Goal: Feedback & Contribution: Leave review/rating

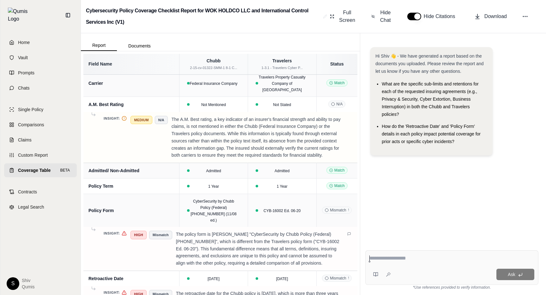
scroll to position [5, 0]
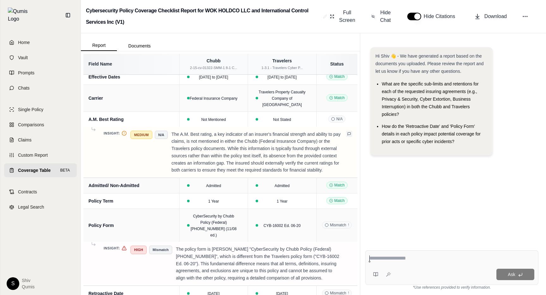
click at [349, 132] on icon at bounding box center [349, 134] width 4 height 4
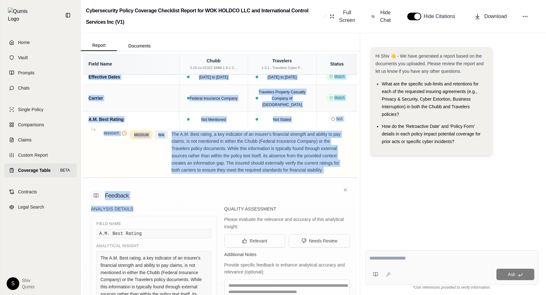
drag, startPoint x: 140, startPoint y: 204, endPoint x: 83, endPoint y: 204, distance: 57.2
click at [83, 204] on div "Field Name Chubb 2-15-cv-01322-SMM-1 8-1 C... Travelers 1-3.1 - Travelers Cyber…" at bounding box center [220, 172] width 279 height 243
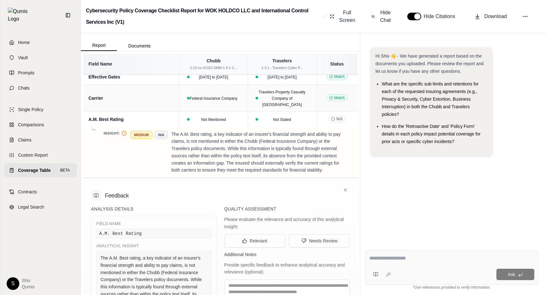
click at [131, 221] on div "Field Name" at bounding box center [153, 223] width 115 height 5
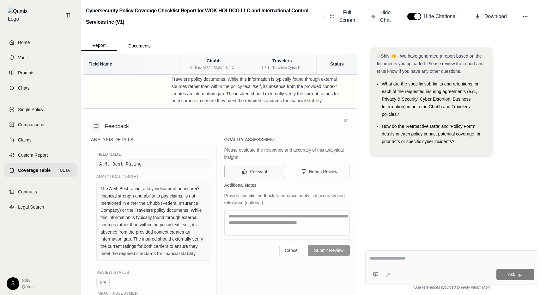
scroll to position [75, 0]
drag, startPoint x: 140, startPoint y: 132, endPoint x: 91, endPoint y: 134, distance: 49.0
click at [91, 134] on div "Feedback Analysis Details Field Name A.M. Best Rating Analytical Insight The A.…" at bounding box center [220, 214] width 274 height 212
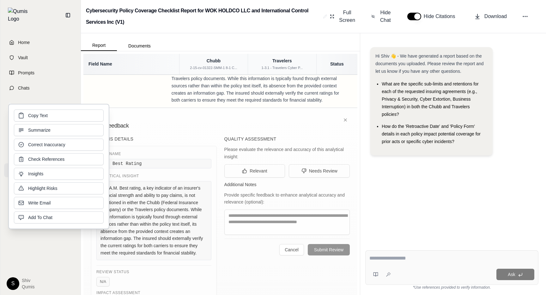
click at [167, 151] on div "Field Name" at bounding box center [153, 153] width 115 height 5
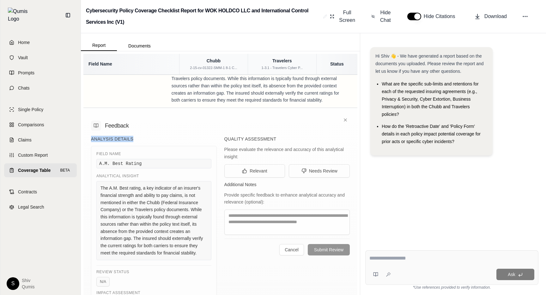
drag, startPoint x: 137, startPoint y: 132, endPoint x: 90, endPoint y: 132, distance: 46.5
click at [90, 132] on div "Feedback Analysis Details Field Name A.M. Best Rating Analytical Insight The A.…" at bounding box center [220, 214] width 274 height 212
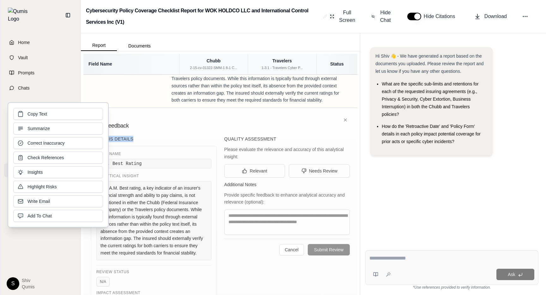
copy h5 "Analysis Details"
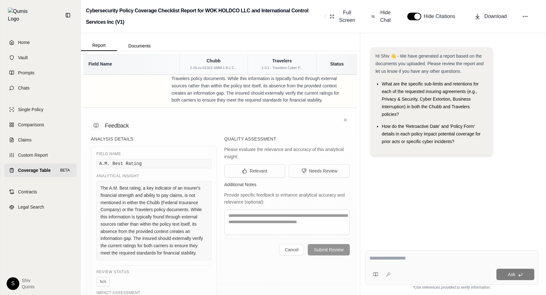
click at [166, 136] on h5 "Analysis Details" at bounding box center [154, 139] width 126 height 6
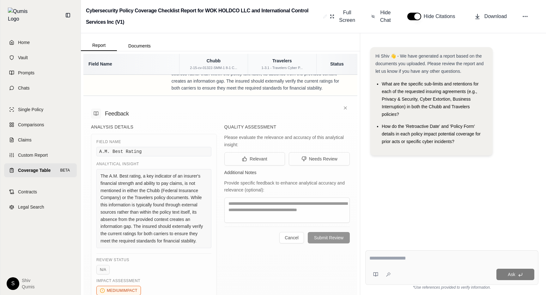
scroll to position [96, 0]
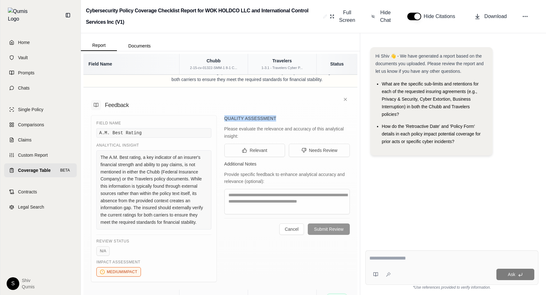
drag, startPoint x: 286, startPoint y: 111, endPoint x: 224, endPoint y: 110, distance: 61.6
click at [224, 115] on h5 "Quality Assessment" at bounding box center [287, 118] width 126 height 6
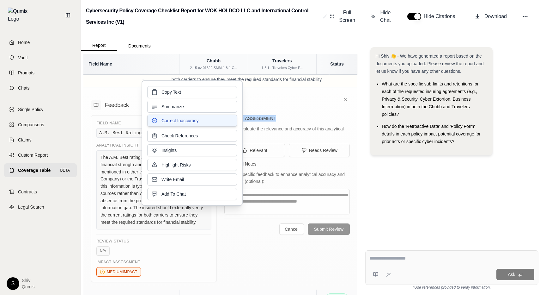
copy h5 "Quality Assessment"
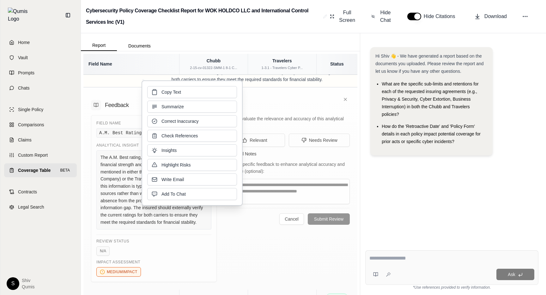
click at [302, 115] on div "Please evaluate the relevance and accuracy of this analytical insight:" at bounding box center [287, 122] width 126 height 15
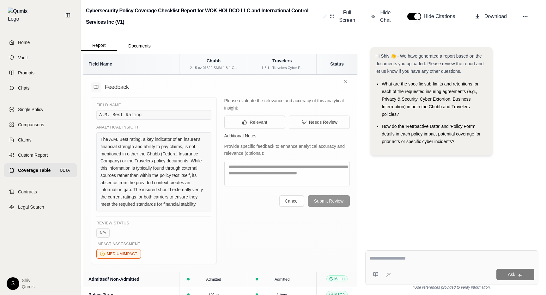
scroll to position [113, 0]
drag, startPoint x: 225, startPoint y: 94, endPoint x: 239, endPoint y: 99, distance: 15.0
click at [239, 99] on div "Please evaluate the relevance and accuracy of this analytical insight:" at bounding box center [287, 104] width 126 height 15
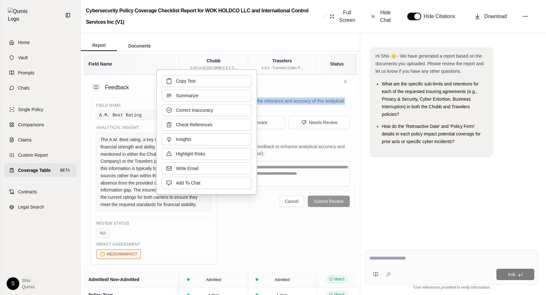
click at [267, 97] on div "Please evaluate the relevance and accuracy of this analytical insight:" at bounding box center [287, 104] width 126 height 15
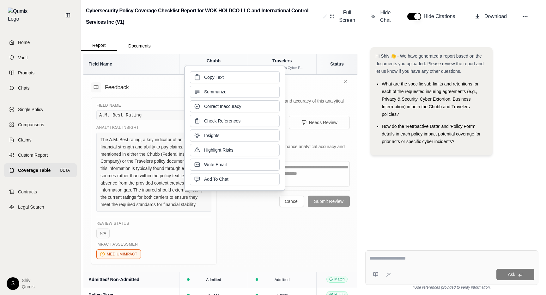
click at [312, 90] on div "Feedback Field Name A.M. Best Rating Analytical Insight The A.M. Best rating, a…" at bounding box center [220, 171] width 274 height 202
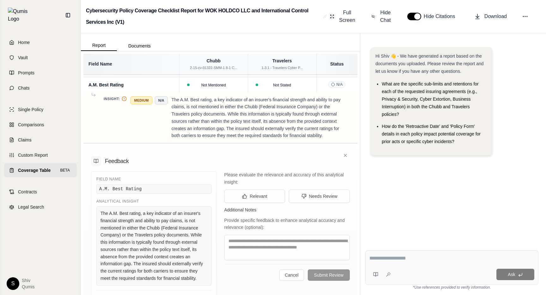
scroll to position [5, 0]
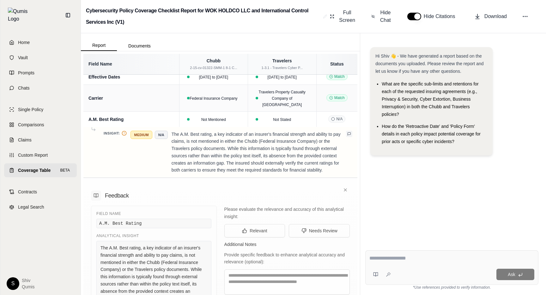
click at [350, 132] on icon at bounding box center [349, 134] width 4 height 4
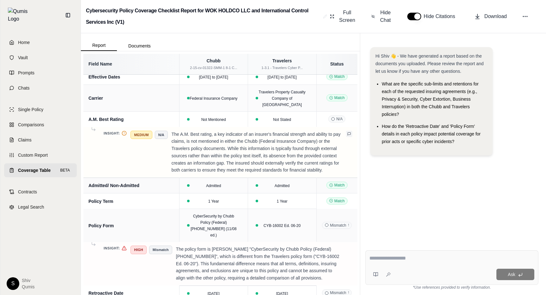
click at [350, 132] on icon at bounding box center [349, 134] width 4 height 4
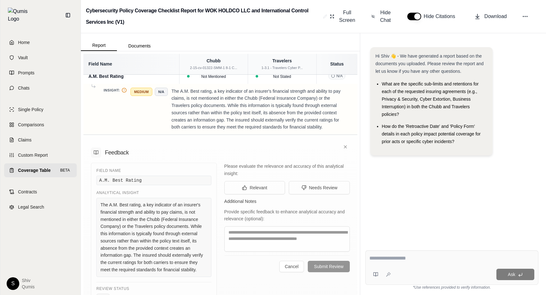
scroll to position [99, 0]
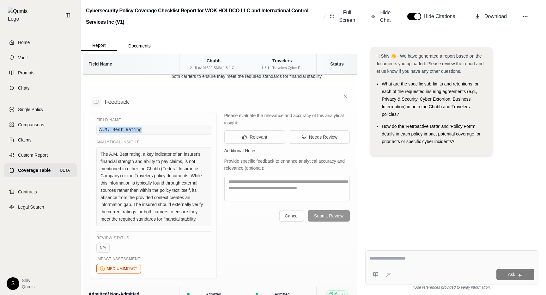
drag, startPoint x: 99, startPoint y: 121, endPoint x: 144, endPoint y: 121, distance: 45.5
click at [144, 125] on div "A.M. Best Rating" at bounding box center [153, 129] width 115 height 9
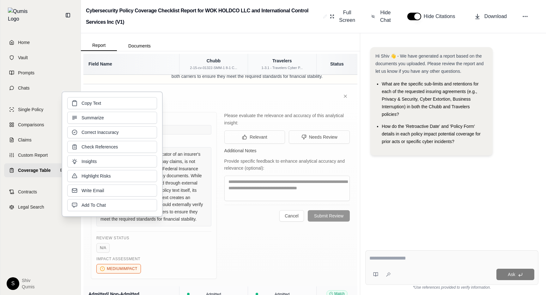
click at [183, 162] on div "The A.M. Best rating, a key indicator of an insurer's financial strength and ab…" at bounding box center [153, 186] width 115 height 79
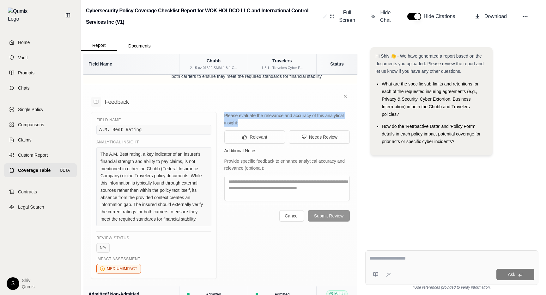
drag, startPoint x: 247, startPoint y: 113, endPoint x: 222, endPoint y: 109, distance: 24.6
click at [222, 112] on div "Field Name A.M. Best Rating Analytical Insight The A.M. Best rating, a key indi…" at bounding box center [220, 195] width 259 height 167
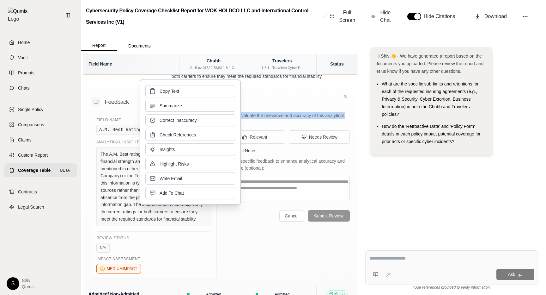
click at [266, 116] on div "Please evaluate the relevance and accuracy of this analytical insight:" at bounding box center [287, 119] width 126 height 15
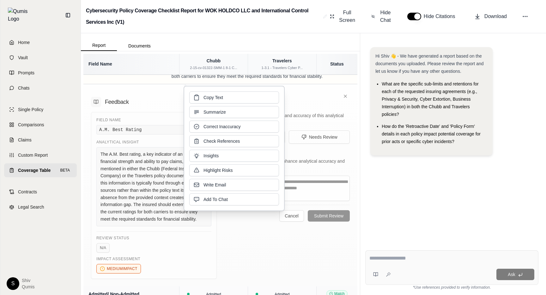
click at [300, 112] on div "Please evaluate the relevance and accuracy of this analytical insight:" at bounding box center [287, 119] width 126 height 15
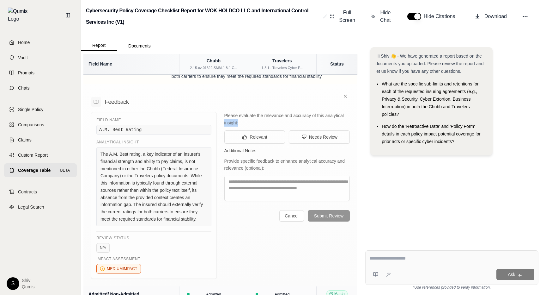
drag, startPoint x: 243, startPoint y: 116, endPoint x: 223, endPoint y: 116, distance: 19.9
click at [223, 116] on div "Field Name A.M. Best Rating Analytical Insight The A.M. Best rating, a key indi…" at bounding box center [220, 195] width 259 height 167
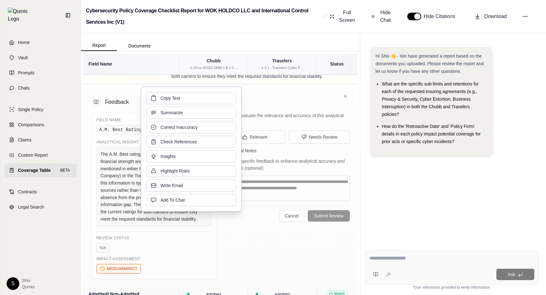
click at [260, 114] on div "Please evaluate the relevance and accuracy of this analytical insight:" at bounding box center [287, 119] width 126 height 15
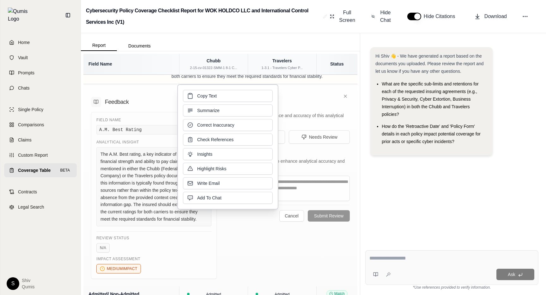
click at [307, 112] on div "Please evaluate the relevance and accuracy of this analytical insight:" at bounding box center [287, 119] width 126 height 15
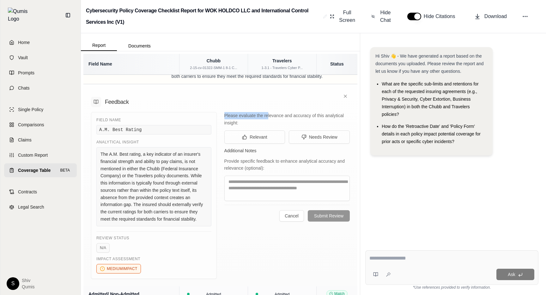
drag, startPoint x: 267, startPoint y: 113, endPoint x: 225, endPoint y: 108, distance: 42.3
click at [225, 112] on div "Please evaluate the relevance and accuracy of this analytical insight:" at bounding box center [287, 119] width 126 height 15
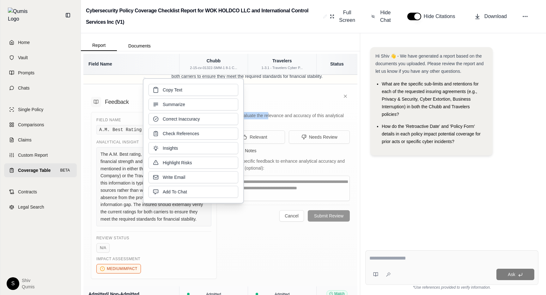
click at [265, 112] on div "Please evaluate the relevance and accuracy of this analytical insight:" at bounding box center [287, 119] width 126 height 15
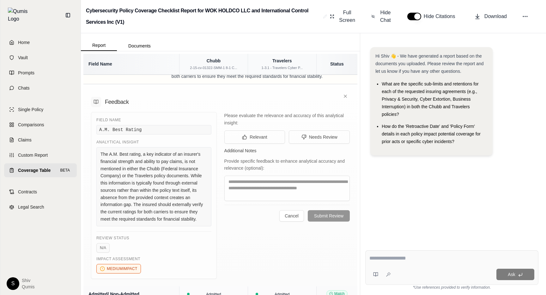
click at [305, 112] on div "Please evaluate the relevance and accuracy of this analytical insight:" at bounding box center [287, 119] width 126 height 15
drag, startPoint x: 272, startPoint y: 118, endPoint x: 223, endPoint y: 111, distance: 49.4
click at [223, 112] on div "Field Name A.M. Best Rating Analytical Insight The A.M. Best rating, a key indi…" at bounding box center [220, 195] width 259 height 167
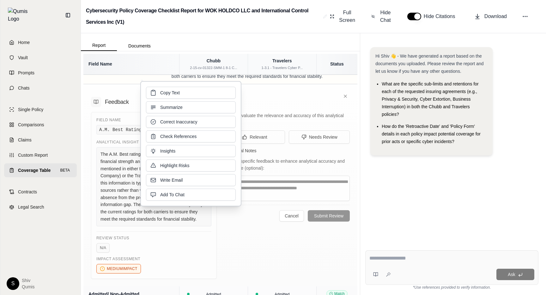
click at [299, 163] on div "Provide specific feedback to enhance analytical accuracy and relevance (optiona…" at bounding box center [287, 164] width 126 height 15
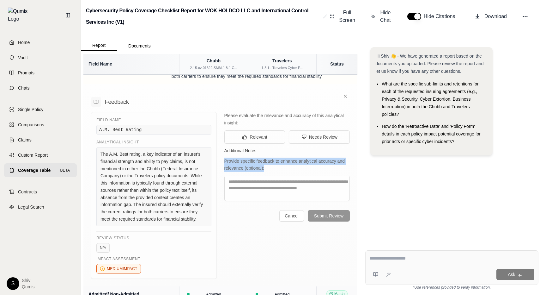
drag, startPoint x: 266, startPoint y: 163, endPoint x: 224, endPoint y: 155, distance: 42.7
click at [224, 155] on div "Field Name A.M. Best Rating Analytical Insight The A.M. Best rating, a key indi…" at bounding box center [220, 195] width 259 height 167
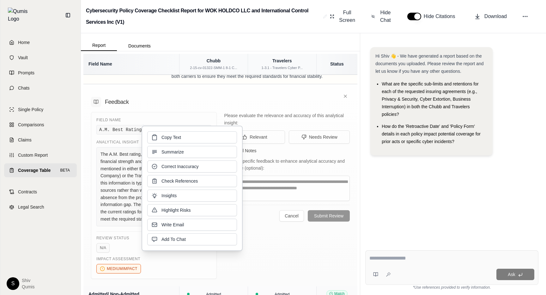
click at [271, 158] on div "Provide specific feedback to enhance analytical accuracy and relevance (optiona…" at bounding box center [287, 164] width 126 height 15
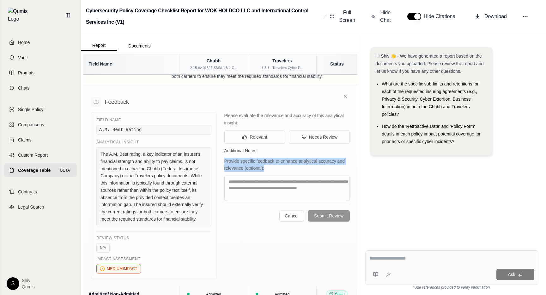
drag, startPoint x: 270, startPoint y: 162, endPoint x: 224, endPoint y: 154, distance: 47.1
click at [224, 154] on div "Field Name A.M. Best Rating Analytical Insight The A.M. Best rating, a key indi…" at bounding box center [220, 195] width 259 height 167
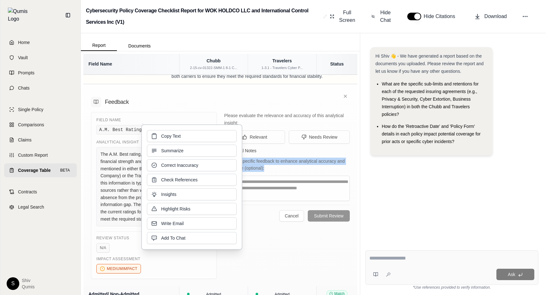
copy div "Provide specific feedback to enhance analytical accuracy and relevance (optiona…"
click at [294, 160] on div "Provide specific feedback to enhance analytical accuracy and relevance (optiona…" at bounding box center [287, 164] width 126 height 15
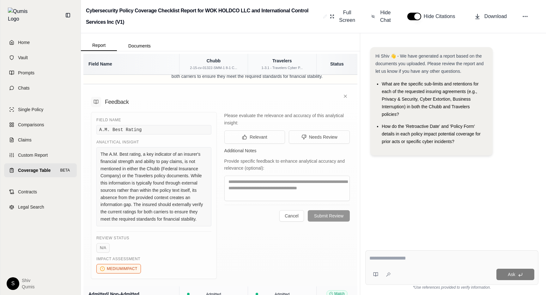
click at [260, 100] on div "Feedback" at bounding box center [220, 102] width 259 height 10
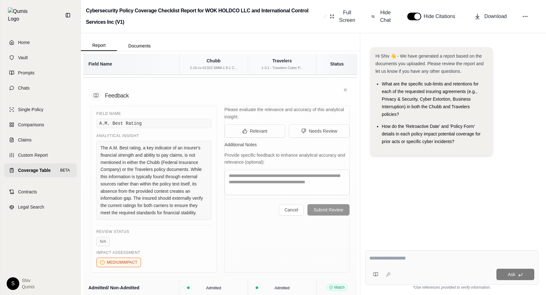
scroll to position [31, 0]
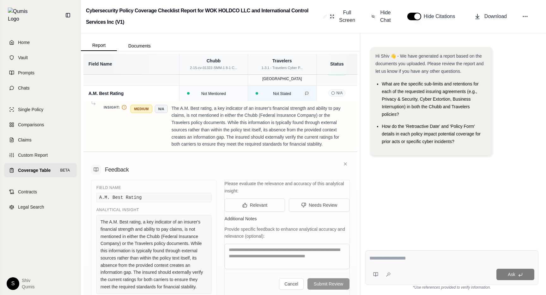
click at [306, 91] on icon at bounding box center [307, 93] width 4 height 4
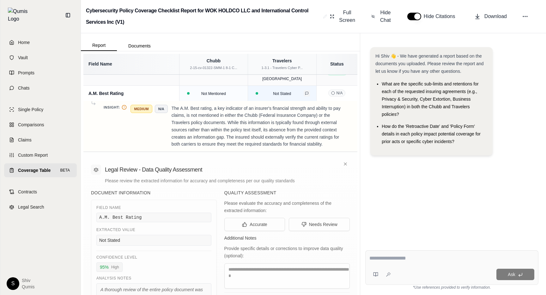
click at [306, 91] on icon at bounding box center [307, 93] width 4 height 4
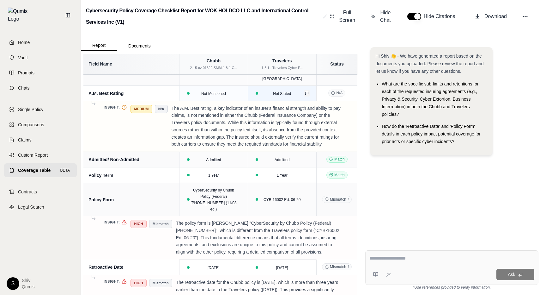
click at [306, 91] on icon at bounding box center [307, 93] width 4 height 4
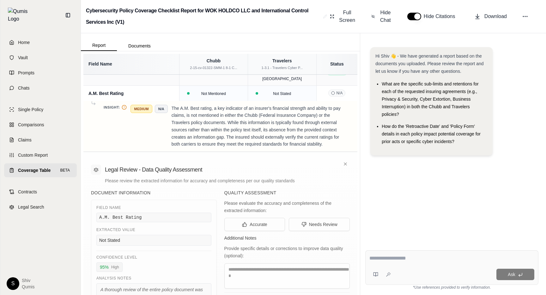
click at [349, 86] on td "N/A" at bounding box center [336, 92] width 41 height 15
click at [350, 106] on icon at bounding box center [349, 108] width 4 height 4
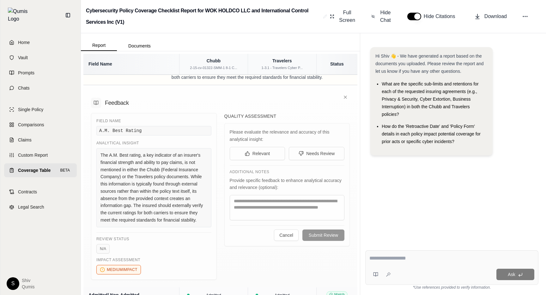
scroll to position [101, 0]
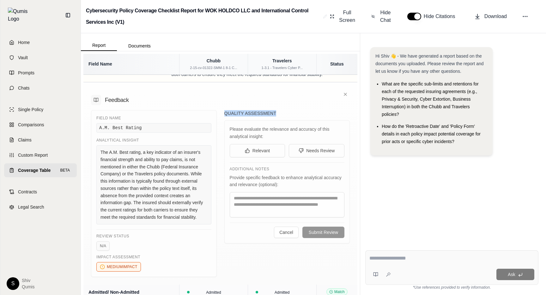
drag, startPoint x: 223, startPoint y: 108, endPoint x: 296, endPoint y: 108, distance: 73.6
click at [296, 110] on div "Field Name A.M. Best Rating Analytical Insight The A.M. Best rating, a key indi…" at bounding box center [220, 193] width 259 height 167
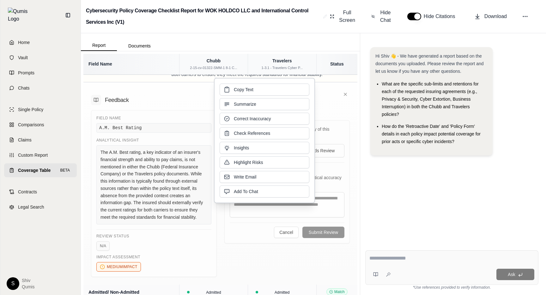
click at [333, 110] on h5 "Quality Assessment" at bounding box center [287, 113] width 126 height 6
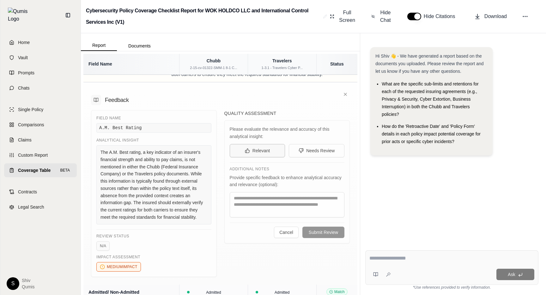
click at [257, 144] on button "Relevant" at bounding box center [258, 150] width 56 height 13
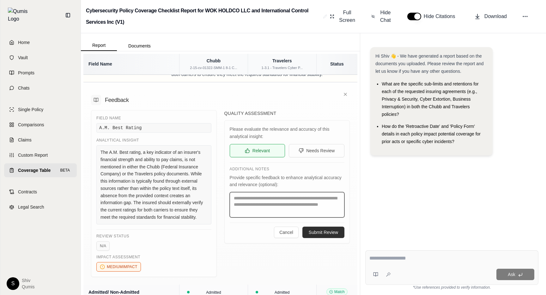
click at [301, 203] on textarea at bounding box center [287, 204] width 115 height 25
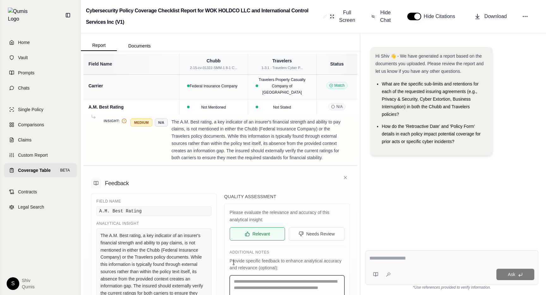
scroll to position [6, 0]
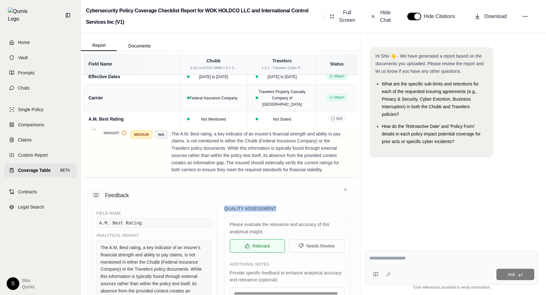
drag, startPoint x: 281, startPoint y: 201, endPoint x: 224, endPoint y: 201, distance: 56.3
click at [224, 205] on h5 "Quality Assessment" at bounding box center [287, 208] width 126 height 6
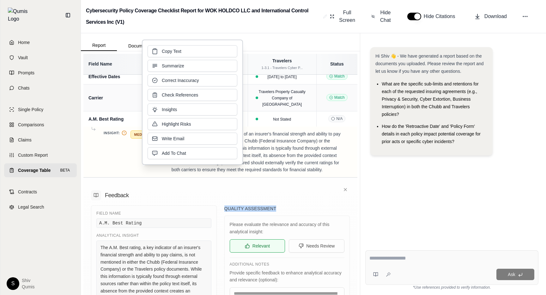
copy h5 "Quality Assessment"
click at [305, 191] on div "Feedback" at bounding box center [220, 195] width 259 height 10
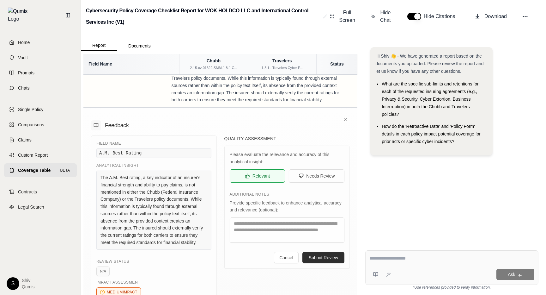
scroll to position [0, 0]
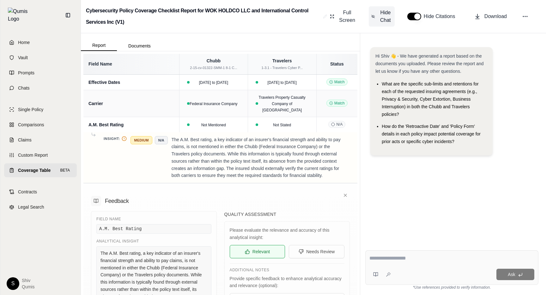
click at [381, 21] on span "Hide Chat" at bounding box center [385, 16] width 13 height 15
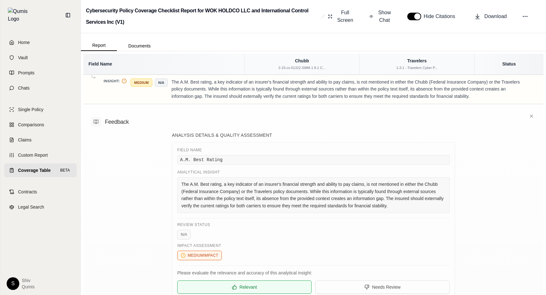
scroll to position [41, 0]
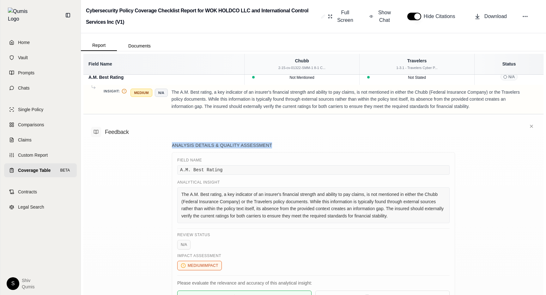
drag, startPoint x: 283, startPoint y: 139, endPoint x: 156, endPoint y: 138, distance: 126.7
click at [156, 138] on div "Feedback Analysis Details & Quality Assessment Field Name A.M. Best Rating Anal…" at bounding box center [313, 252] width 460 height 276
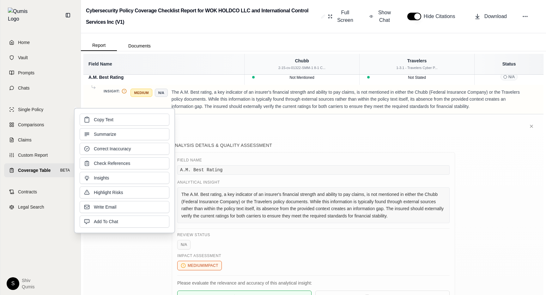
click at [314, 152] on div "Field Name A.M. Best Rating Analytical Insight The A.M. Best rating, a key indi…" at bounding box center [313, 267] width 283 height 230
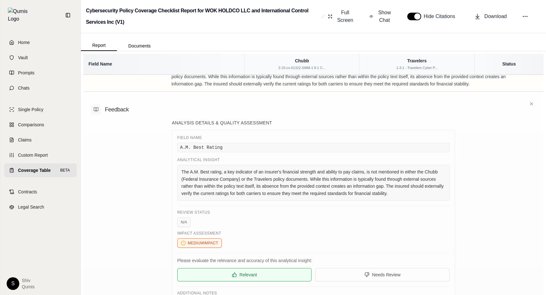
scroll to position [69, 0]
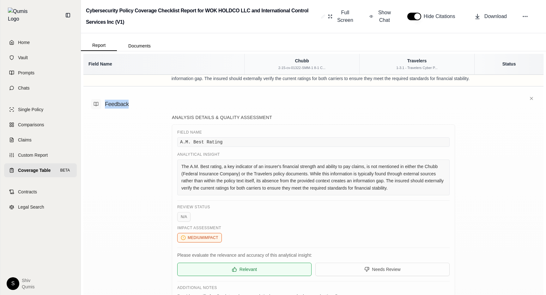
drag, startPoint x: 140, startPoint y: 98, endPoint x: 102, endPoint y: 98, distance: 38.2
click at [102, 99] on div "Feedback" at bounding box center [313, 104] width 445 height 10
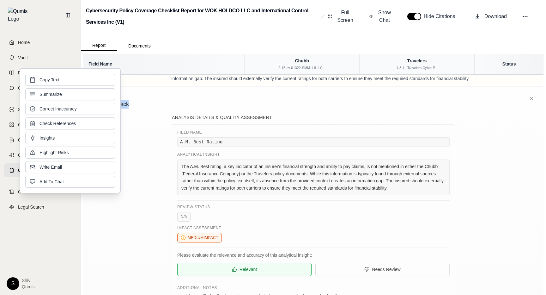
copy h4 "Feedback"
click at [163, 112] on div "Feedback Analysis Details & Quality Assessment Field Name A.M. Best Rating Anal…" at bounding box center [313, 224] width 460 height 276
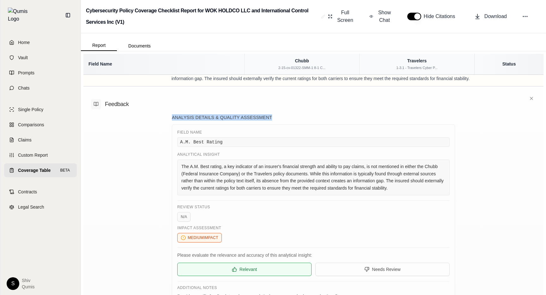
drag, startPoint x: 278, startPoint y: 113, endPoint x: 173, endPoint y: 112, distance: 105.6
click at [173, 114] on h5 "Analysis Details & Quality Assessment" at bounding box center [313, 117] width 283 height 6
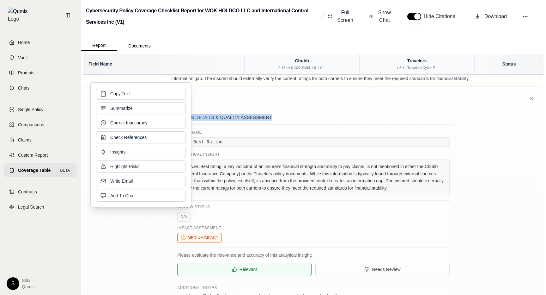
copy h5 "Analysis Details & Quality Assessment"
click at [277, 210] on div "Review Status N/A" at bounding box center [313, 212] width 272 height 17
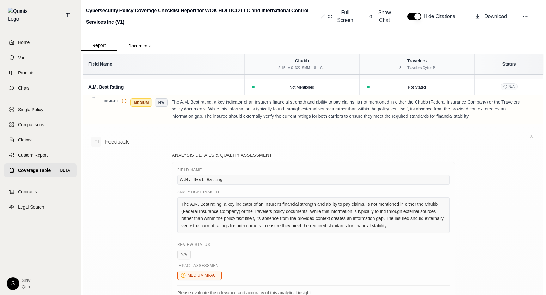
scroll to position [0, 0]
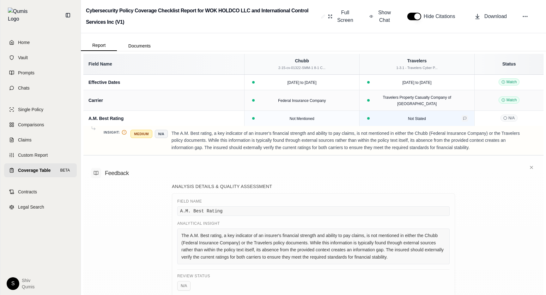
click at [462, 115] on button at bounding box center [465, 118] width 6 height 6
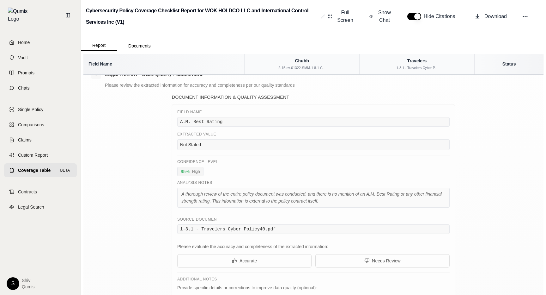
scroll to position [102, 0]
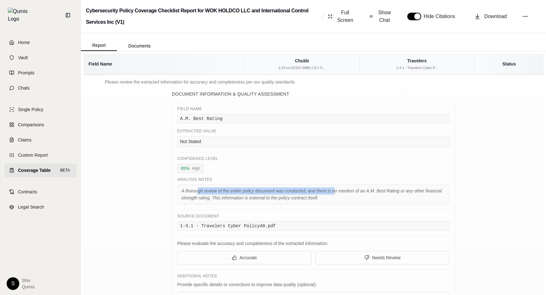
drag, startPoint x: 198, startPoint y: 185, endPoint x: 336, endPoint y: 189, distance: 137.5
click at [336, 189] on div "A thorough review of the entire policy document was conducted, and there is no …" at bounding box center [313, 194] width 272 height 20
click at [184, 203] on div "Field Name A.M. Best Rating Extracted Value Not Stated Confidence Level 95 % Hi…" at bounding box center [313, 222] width 283 height 242
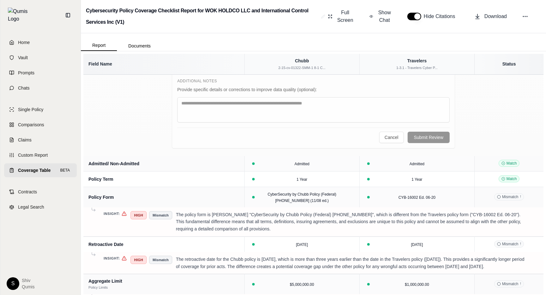
scroll to position [195, 0]
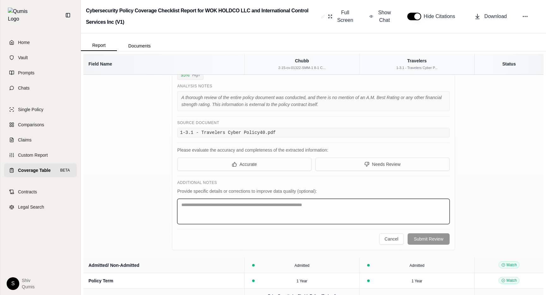
click at [270, 198] on textarea at bounding box center [313, 210] width 272 height 25
click at [325, 212] on textarea at bounding box center [313, 210] width 272 height 25
click at [456, 187] on div "Legal Review - Data Quality Assessment Please review the extracted information …" at bounding box center [313, 108] width 460 height 297
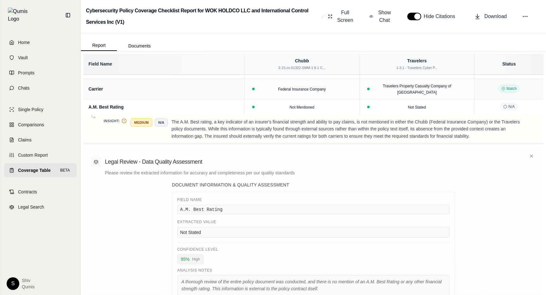
scroll to position [0, 0]
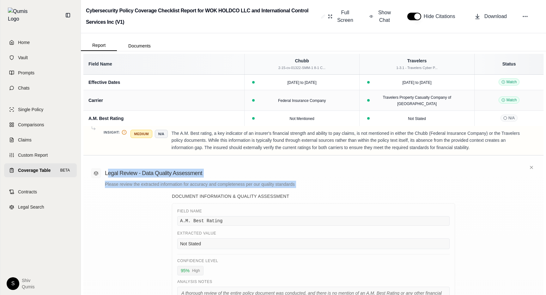
drag, startPoint x: 322, startPoint y: 183, endPoint x: 108, endPoint y: 169, distance: 214.7
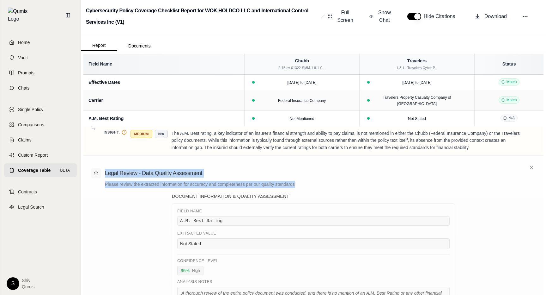
drag, startPoint x: 296, startPoint y: 178, endPoint x: 101, endPoint y: 165, distance: 195.8
click at [101, 168] on div "Legal Review - Data Quality Assessment Please review the extracted information …" at bounding box center [313, 178] width 445 height 20
click at [242, 168] on div "Legal Review - Data Quality Assessment" at bounding box center [313, 173] width 445 height 10
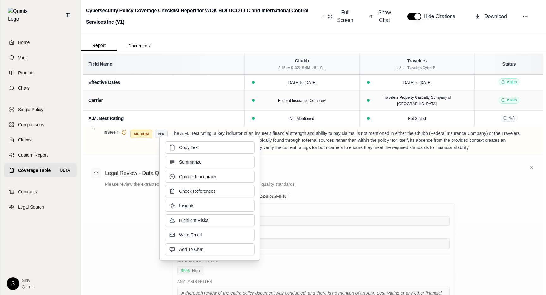
click at [301, 171] on div "Legal Review - Data Quality Assessment" at bounding box center [313, 173] width 445 height 10
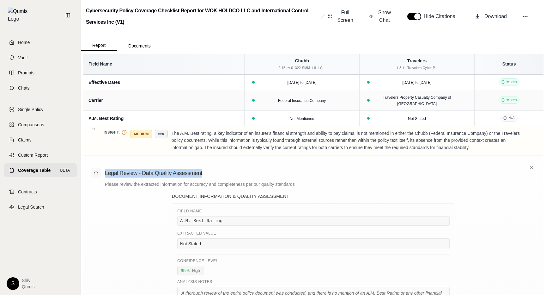
drag, startPoint x: 209, startPoint y: 169, endPoint x: 105, endPoint y: 171, distance: 103.7
click at [105, 171] on div "Legal Review - Data Quality Assessment" at bounding box center [313, 173] width 445 height 10
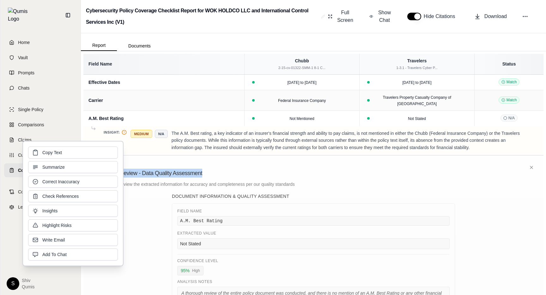
copy h4 "Legal Review - Data Quality Assessment"
click at [224, 173] on div "Legal Review - Data Quality Assessment Please review the extracted information …" at bounding box center [313, 178] width 445 height 20
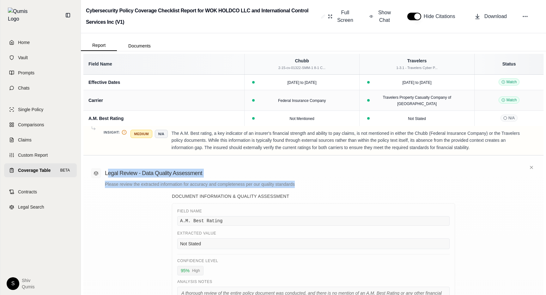
drag, startPoint x: 302, startPoint y: 176, endPoint x: 108, endPoint y: 171, distance: 194.8
click at [108, 171] on div "Legal Review - Data Quality Assessment Please review the extracted information …" at bounding box center [313, 178] width 445 height 20
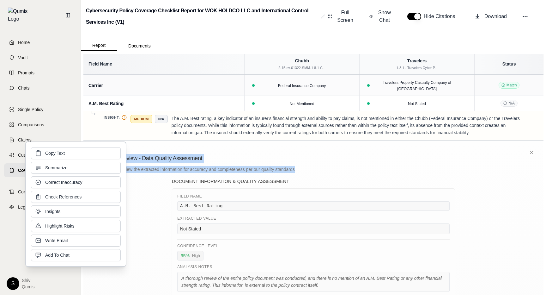
scroll to position [56, 0]
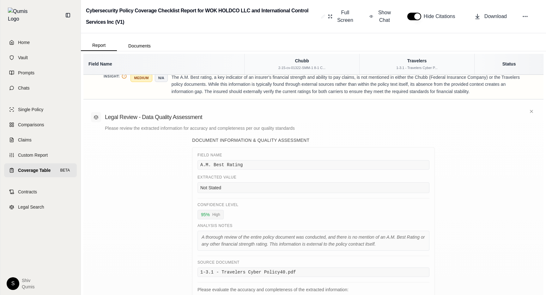
click at [191, 212] on div "Legal Review - Data Quality Assessment Please review the extracted information …" at bounding box center [313, 247] width 460 height 297
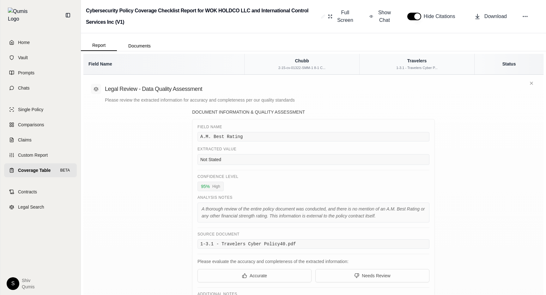
scroll to position [108, 0]
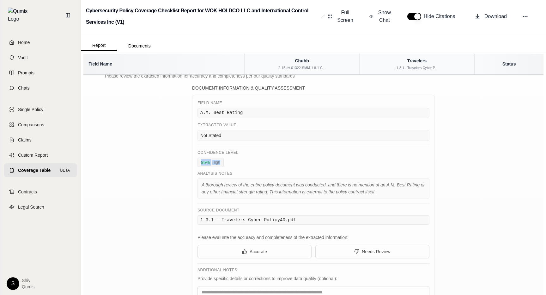
drag, startPoint x: 200, startPoint y: 158, endPoint x: 227, endPoint y: 156, distance: 26.9
click at [227, 157] on div "95 % High" at bounding box center [314, 161] width 232 height 9
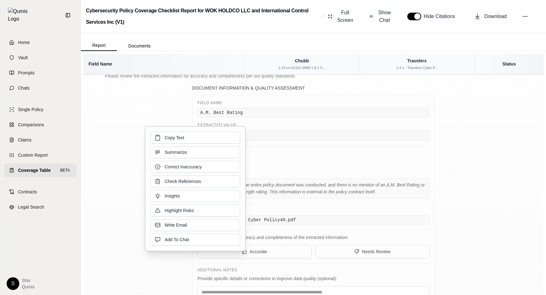
click at [331, 171] on div "Analysis Notes" at bounding box center [314, 173] width 232 height 5
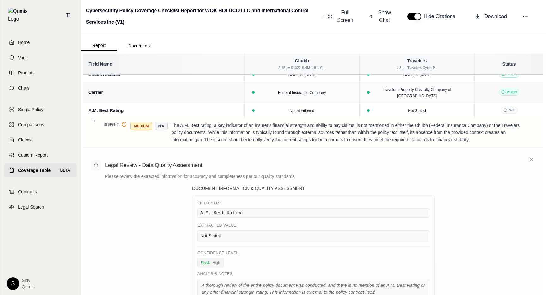
scroll to position [0, 0]
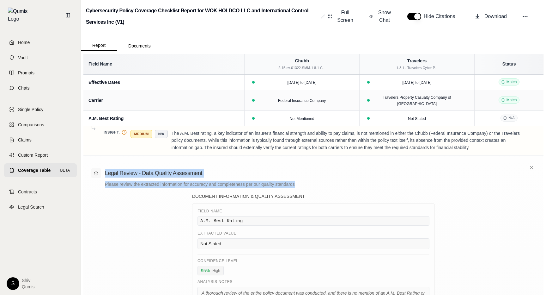
drag, startPoint x: 303, startPoint y: 179, endPoint x: 106, endPoint y: 168, distance: 197.9
click at [106, 168] on div "Legal Review - Data Quality Assessment Please review the extracted information …" at bounding box center [313, 178] width 445 height 20
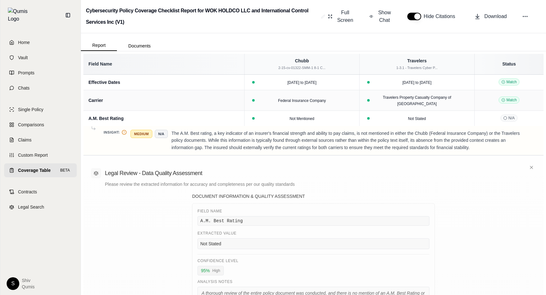
click at [189, 168] on h4 "Legal Review - Data Quality Assessment" at bounding box center [153, 172] width 97 height 9
drag, startPoint x: 210, startPoint y: 166, endPoint x: 105, endPoint y: 166, distance: 104.9
click at [105, 168] on div "Legal Review - Data Quality Assessment" at bounding box center [313, 173] width 445 height 10
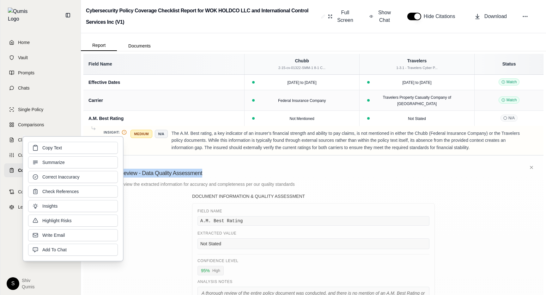
click at [221, 170] on div "Legal Review - Data Quality Assessment" at bounding box center [313, 173] width 445 height 10
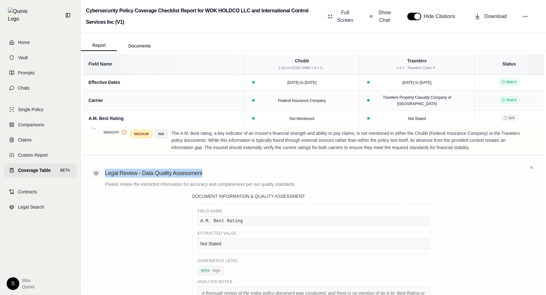
drag, startPoint x: 202, startPoint y: 165, endPoint x: 102, endPoint y: 164, distance: 99.6
click at [102, 168] on div "Legal Review - Data Quality Assessment" at bounding box center [313, 173] width 445 height 10
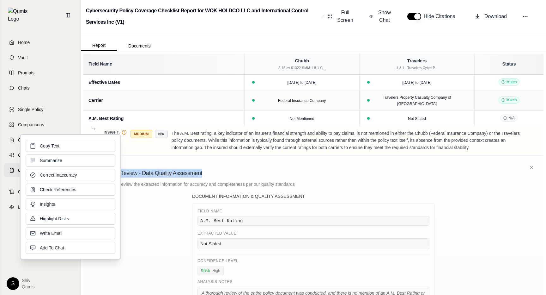
copy h4 "Legal Review - Data Quality Assessment"
click at [488, 111] on td "N/A" at bounding box center [509, 117] width 69 height 15
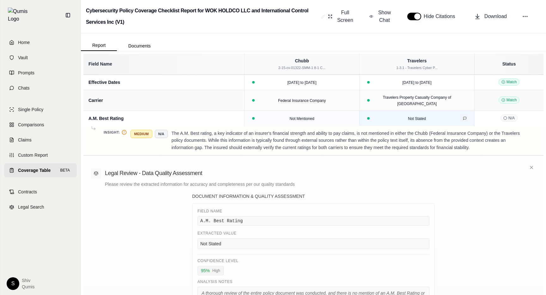
click at [464, 116] on icon at bounding box center [465, 118] width 4 height 4
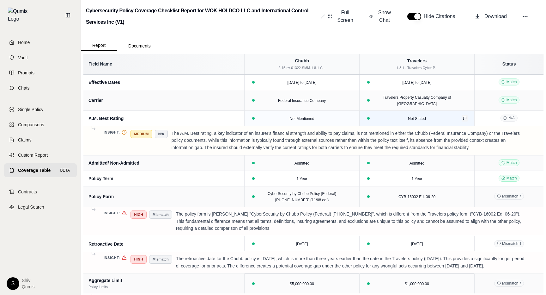
click at [464, 116] on icon at bounding box center [465, 118] width 4 height 4
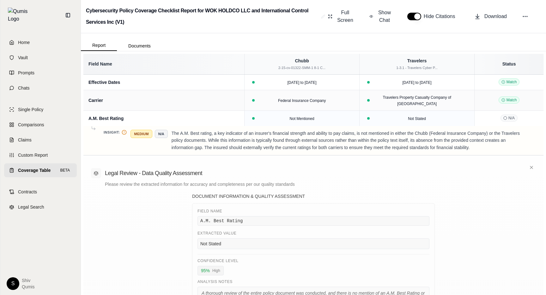
click at [520, 118] on td "N/A" at bounding box center [509, 117] width 69 height 15
click at [536, 131] on icon at bounding box center [535, 132] width 3 height 3
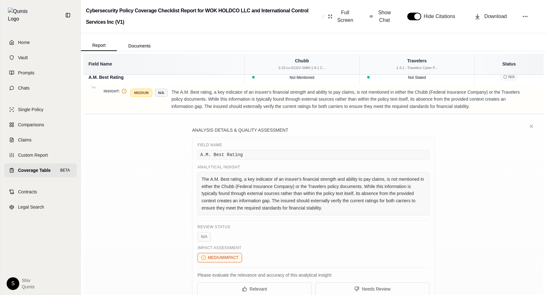
scroll to position [29, 0]
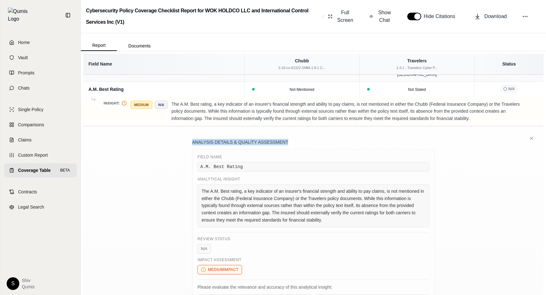
drag, startPoint x: 302, startPoint y: 137, endPoint x: 190, endPoint y: 136, distance: 111.9
click at [190, 136] on div "Analysis Details & Quality Assessment Field Name A.M. Best Rating Analytical In…" at bounding box center [313, 260] width 460 height 268
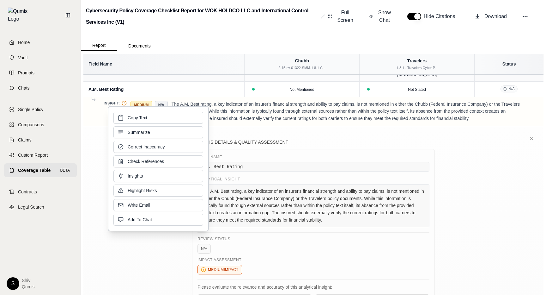
click at [329, 139] on h5 "Analysis Details & Quality Assessment" at bounding box center [313, 142] width 243 height 6
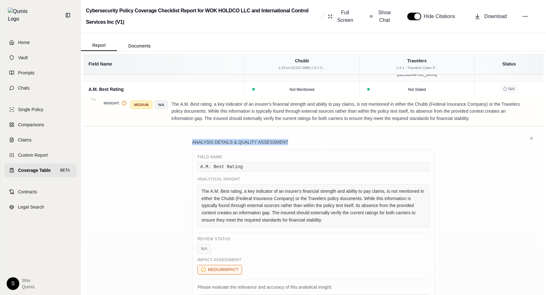
drag, startPoint x: 314, startPoint y: 138, endPoint x: 184, endPoint y: 130, distance: 129.8
click at [184, 130] on div "Analysis Details & Quality Assessment Field Name A.M. Best Rating Analytical In…" at bounding box center [313, 260] width 460 height 268
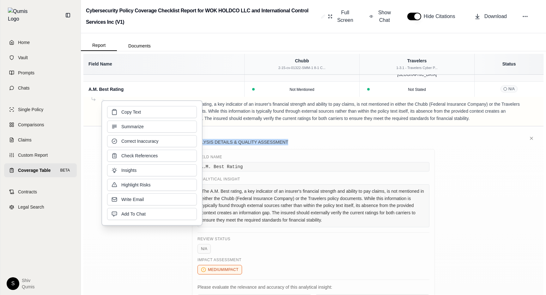
click at [314, 126] on div "Analysis Details & Quality Assessment Field Name A.M. Best Rating Analytical In…" at bounding box center [313, 260] width 460 height 268
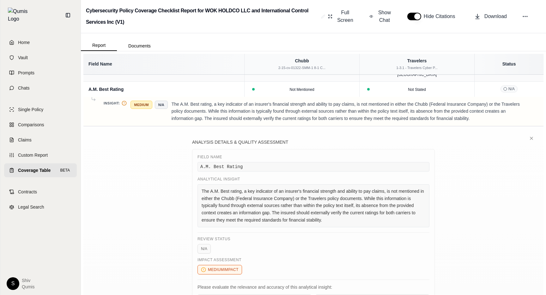
click at [373, 139] on h5 "Analysis Details & Quality Assessment" at bounding box center [313, 142] width 243 height 6
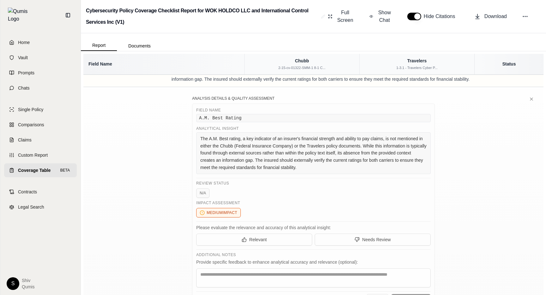
scroll to position [70, 0]
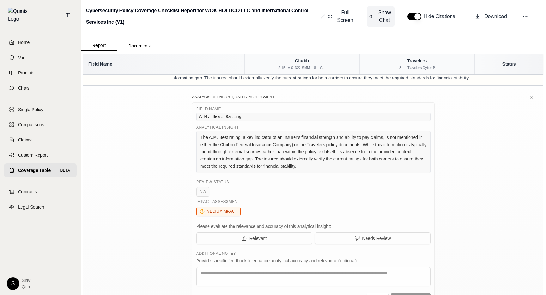
click at [378, 19] on span "Show Chat" at bounding box center [384, 16] width 15 height 15
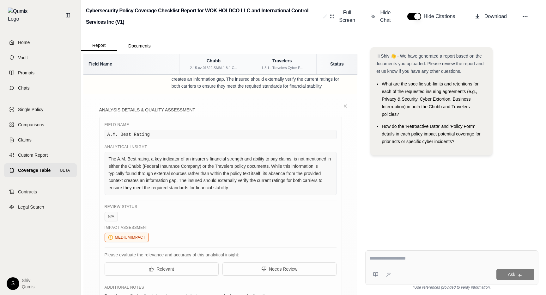
scroll to position [86, 0]
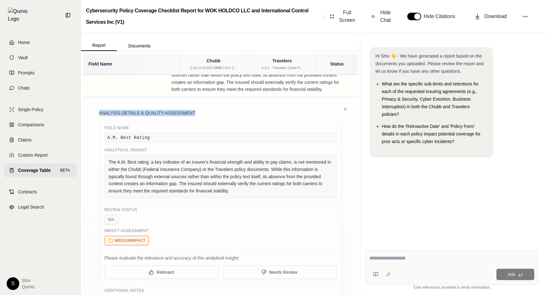
drag, startPoint x: 201, startPoint y: 107, endPoint x: 94, endPoint y: 107, distance: 107.1
click at [94, 107] on div "Analysis Details & Quality Assessment Field Name A.M. Best Rating Analytical In…" at bounding box center [220, 231] width 274 height 268
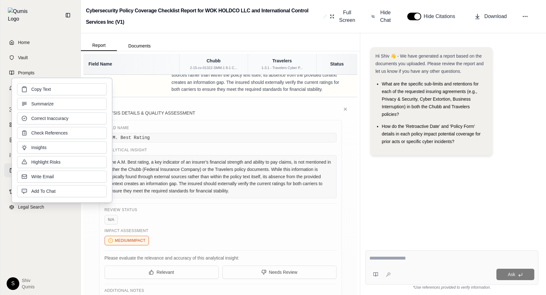
click at [220, 102] on div "Analysis Details & Quality Assessment Field Name A.M. Best Rating Analytical In…" at bounding box center [220, 231] width 274 height 268
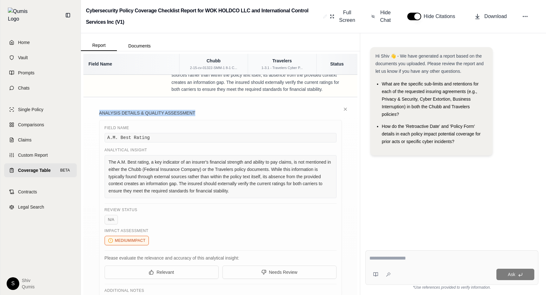
drag, startPoint x: 206, startPoint y: 106, endPoint x: 91, endPoint y: 106, distance: 115.0
click at [91, 106] on div "Analysis Details & Quality Assessment Field Name A.M. Best Rating Analytical In…" at bounding box center [220, 231] width 274 height 268
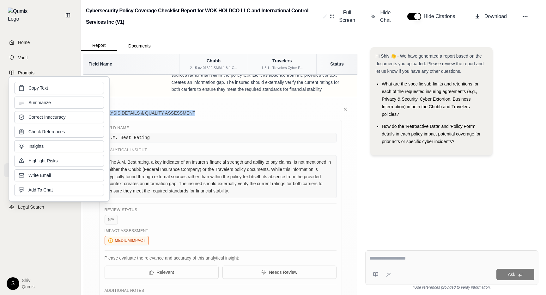
click at [195, 110] on h5 "Analysis Details & Quality Assessment" at bounding box center [220, 113] width 243 height 6
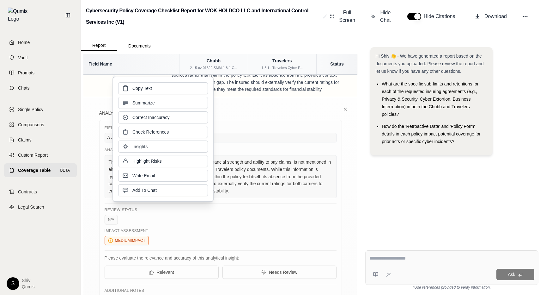
click at [228, 110] on h5 "Analysis Details & Quality Assessment" at bounding box center [220, 113] width 243 height 6
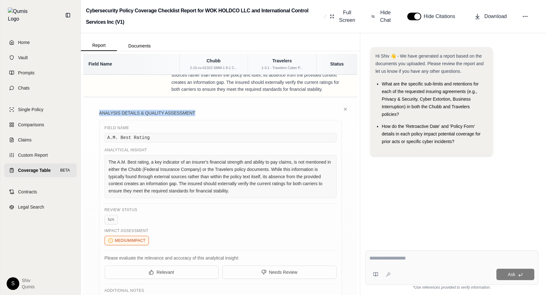
drag, startPoint x: 212, startPoint y: 107, endPoint x: 93, endPoint y: 107, distance: 119.2
click at [93, 107] on div "Analysis Details & Quality Assessment Field Name A.M. Best Rating Analytical In…" at bounding box center [220, 231] width 274 height 268
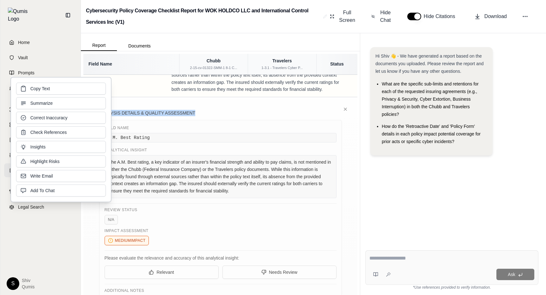
copy h5 "Analysis Details & Quality Assessment"
click at [202, 110] on h5 "Analysis Details & Quality Assessment" at bounding box center [220, 113] width 243 height 6
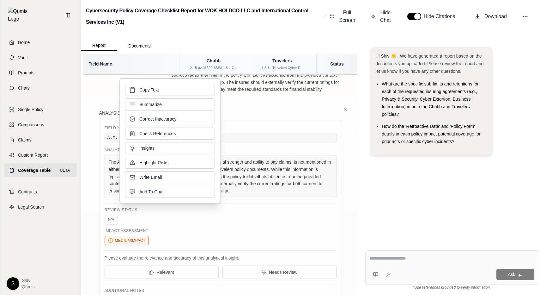
click at [252, 120] on div "Field Name A.M. Best Rating Analytical Insight The A.M. Best rating, a key indi…" at bounding box center [220, 238] width 243 height 237
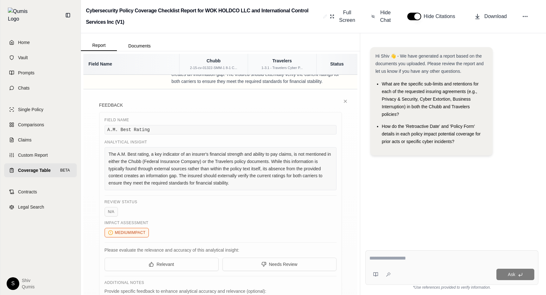
scroll to position [94, 0]
drag, startPoint x: 134, startPoint y: 98, endPoint x: 95, endPoint y: 98, distance: 38.9
click at [95, 98] on div "Feedback Field Name A.M. Best Rating Analytical Insight The A.M. Best rating, a…" at bounding box center [220, 222] width 274 height 268
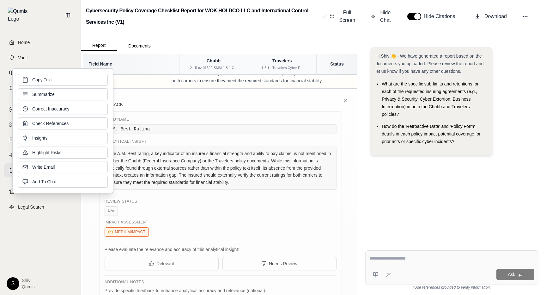
click at [208, 148] on div "The A.M. Best rating, a key indicator of an insurer's financial strength and ab…" at bounding box center [221, 167] width 232 height 43
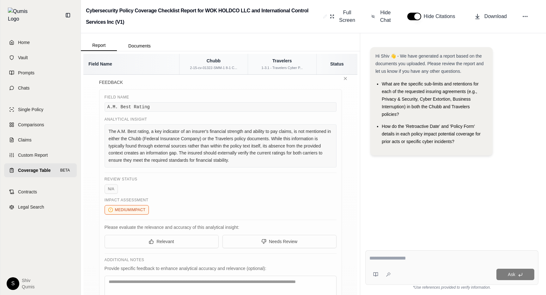
scroll to position [116, 0]
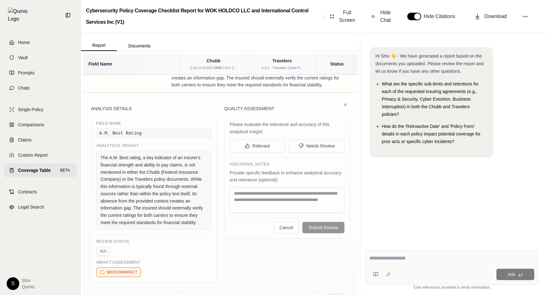
scroll to position [94, 0]
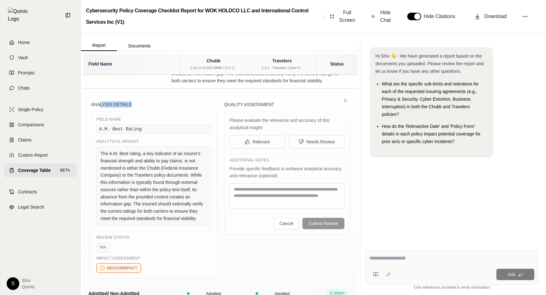
drag, startPoint x: 138, startPoint y: 100, endPoint x: 100, endPoint y: 100, distance: 37.9
click at [100, 101] on h5 "Analysis Details" at bounding box center [154, 104] width 126 height 6
click at [143, 101] on h5 "Analysis Details" at bounding box center [154, 104] width 126 height 6
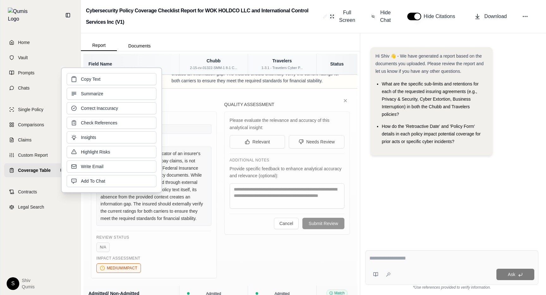
click at [193, 101] on h5 "Analysis Details" at bounding box center [154, 104] width 126 height 6
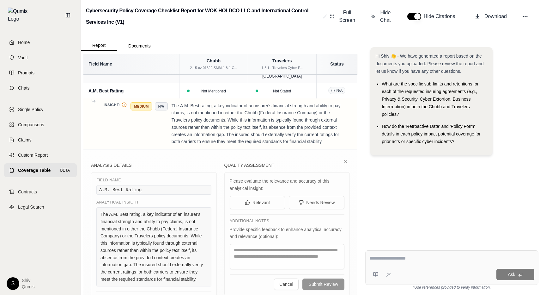
scroll to position [12, 0]
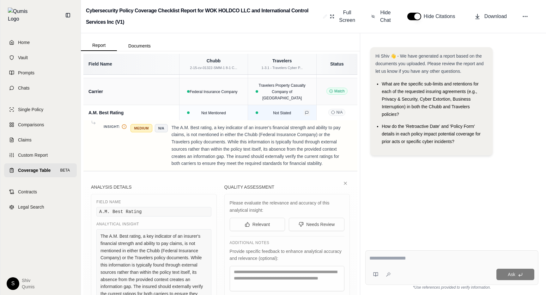
click at [306, 111] on icon at bounding box center [307, 113] width 4 height 4
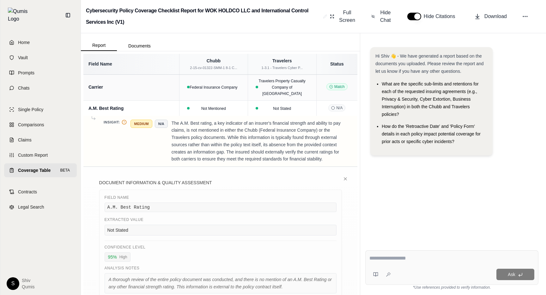
scroll to position [0, 0]
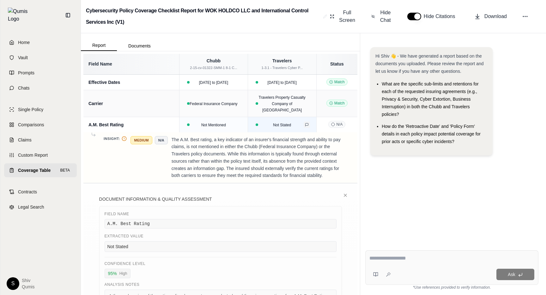
click at [308, 123] on icon at bounding box center [307, 125] width 4 height 4
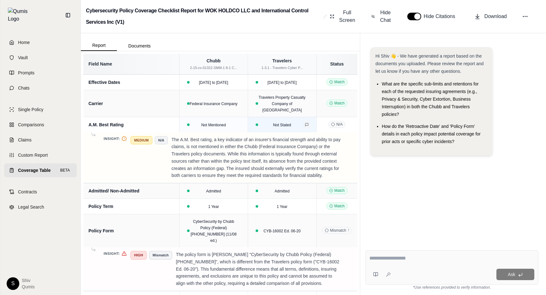
click at [306, 123] on icon at bounding box center [307, 125] width 4 height 4
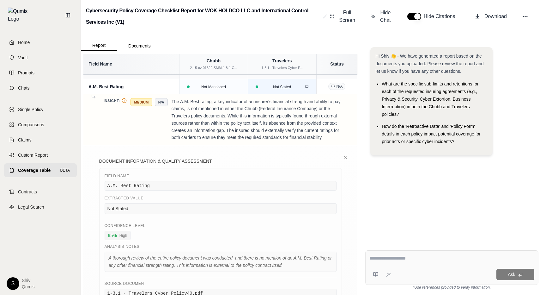
scroll to position [43, 0]
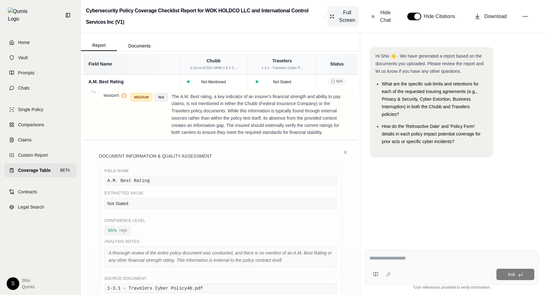
click at [356, 20] on button "Full Screen" at bounding box center [342, 16] width 31 height 20
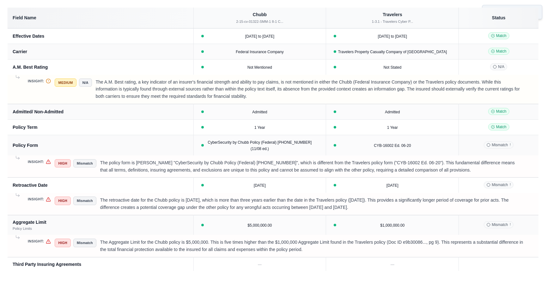
click at [497, 5] on button "Minimize Screen" at bounding box center [512, 12] width 60 height 15
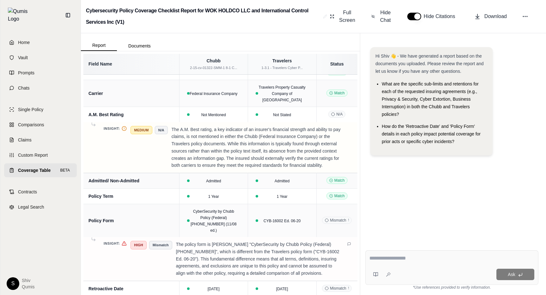
scroll to position [11, 0]
drag, startPoint x: 252, startPoint y: 245, endPoint x: 289, endPoint y: 245, distance: 36.3
click at [262, 245] on p "The policy form is [PERSON_NAME] "CyberSecurity by Chubb Policy (Federal) [PHON…" at bounding box center [259, 258] width 166 height 36
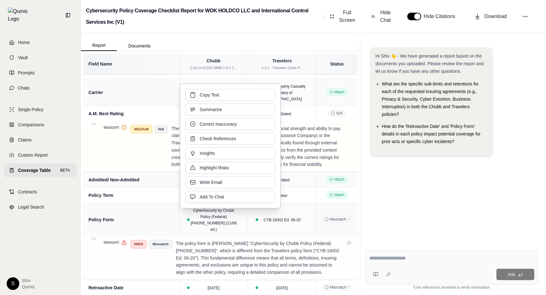
click at [290, 245] on p "The policy form is [PERSON_NAME] "CyberSecurity by Chubb Policy (Federal) [PHON…" at bounding box center [259, 258] width 166 height 36
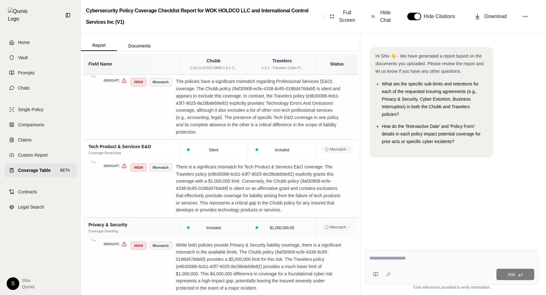
scroll to position [0, 0]
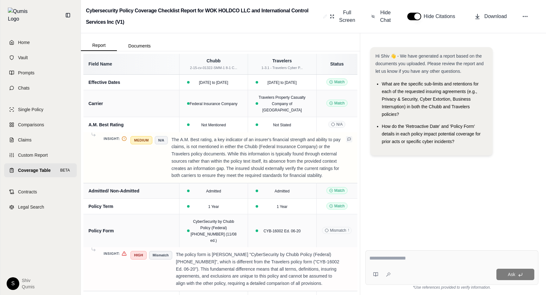
click at [348, 137] on icon at bounding box center [349, 138] width 3 height 3
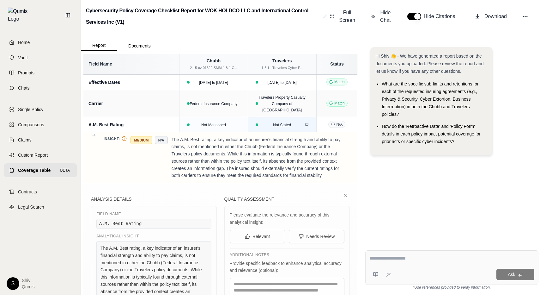
click at [310, 121] on div "Not Stated" at bounding box center [282, 124] width 61 height 6
click at [306, 123] on icon at bounding box center [306, 124] width 3 height 3
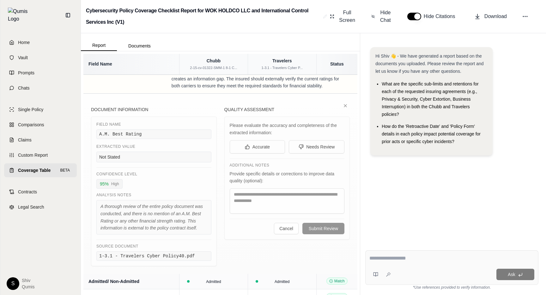
scroll to position [87, 0]
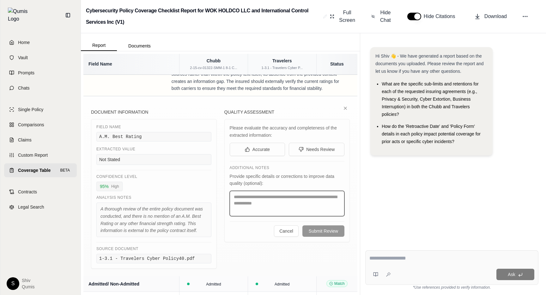
click at [293, 192] on textarea at bounding box center [287, 203] width 115 height 25
type textarea "********"
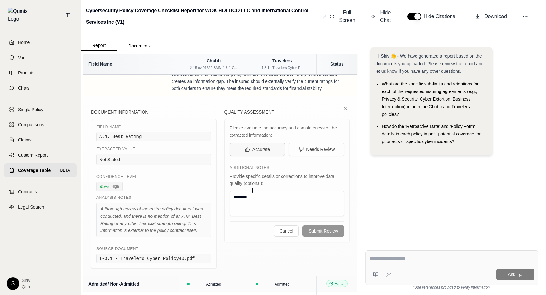
click at [259, 148] on button "Accurate" at bounding box center [258, 149] width 56 height 13
click at [328, 225] on button "Submit Review" at bounding box center [323, 230] width 42 height 11
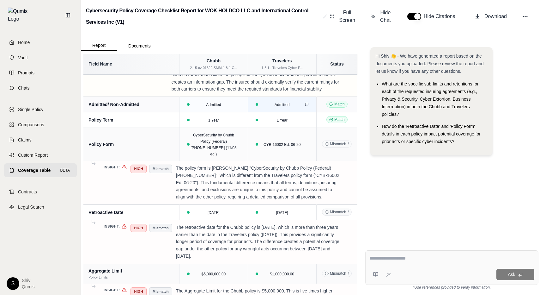
scroll to position [163, 0]
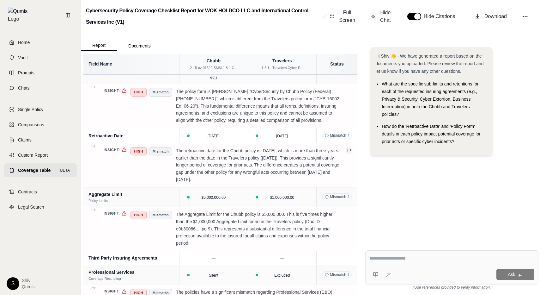
click at [348, 148] on icon at bounding box center [349, 150] width 4 height 4
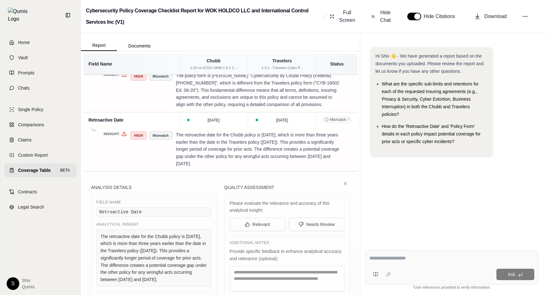
scroll to position [193, 0]
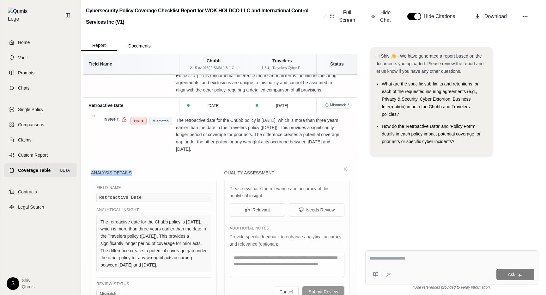
drag, startPoint x: 138, startPoint y: 160, endPoint x: 92, endPoint y: 160, distance: 46.1
click at [92, 169] on h5 "Analysis Details" at bounding box center [154, 172] width 126 height 6
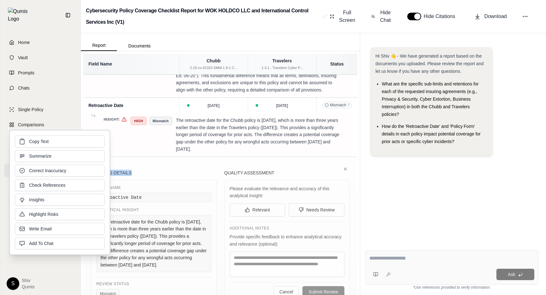
copy h5 "Analysis Details"
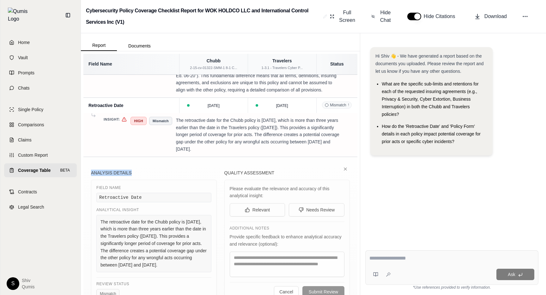
click at [140, 169] on h5 "Analysis Details" at bounding box center [154, 172] width 126 height 6
click at [180, 169] on h5 "Analysis Details" at bounding box center [154, 172] width 126 height 6
drag, startPoint x: 136, startPoint y: 160, endPoint x: 91, endPoint y: 160, distance: 44.9
click at [91, 169] on h5 "Analysis Details" at bounding box center [154, 172] width 126 height 6
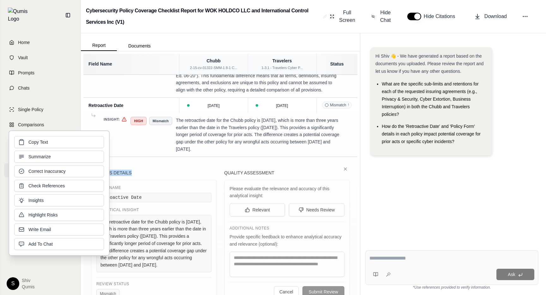
copy h5 "Analysis Details"
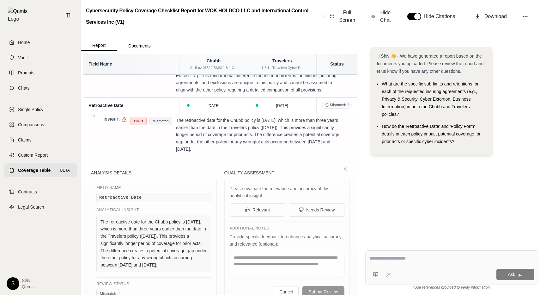
click at [181, 215] on div "The retroactive date for the Chubb policy is [DATE], which is more than three y…" at bounding box center [153, 243] width 115 height 57
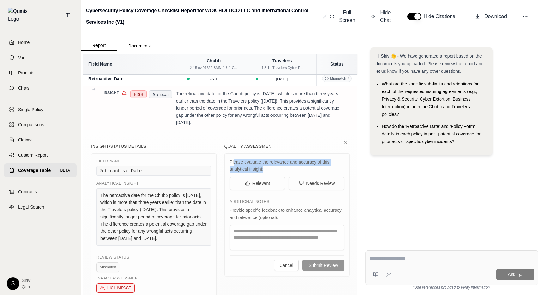
drag, startPoint x: 268, startPoint y: 156, endPoint x: 233, endPoint y: 151, distance: 35.1
click at [233, 158] on div "Please evaluate the relevance and accuracy of this analytical insight:" at bounding box center [287, 165] width 115 height 15
click at [299, 206] on div "Provide specific feedback to enhance analytical accuracy and relevance (optiona…" at bounding box center [287, 213] width 115 height 15
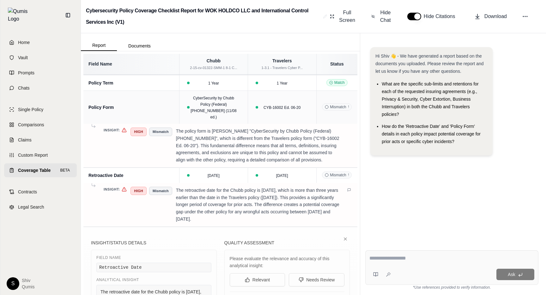
scroll to position [125, 0]
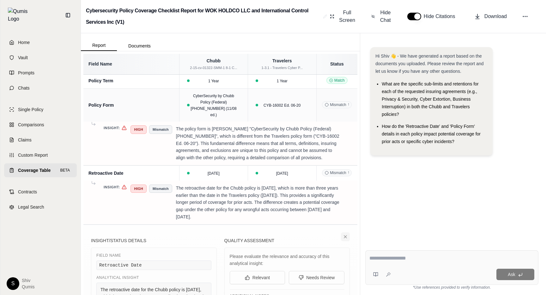
click at [346, 235] on icon at bounding box center [345, 236] width 3 height 3
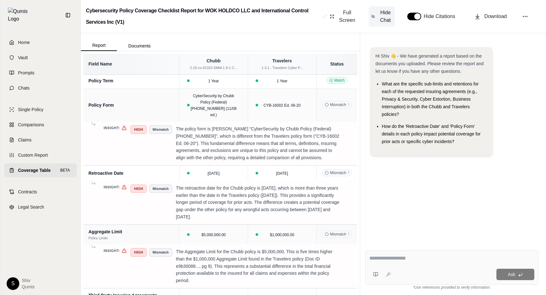
click at [382, 22] on span "Hide Chat" at bounding box center [385, 16] width 13 height 15
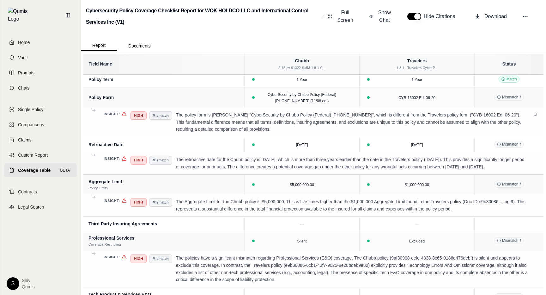
scroll to position [0, 0]
click at [536, 113] on icon at bounding box center [535, 115] width 4 height 4
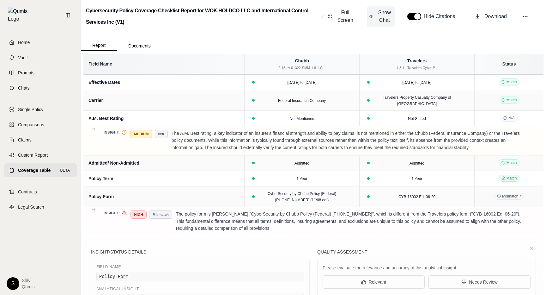
click at [379, 18] on span "Show Chat" at bounding box center [384, 16] width 15 height 15
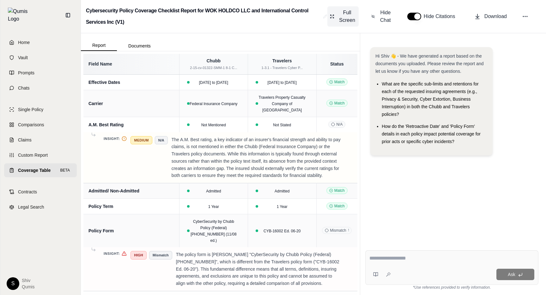
click at [346, 20] on span "Full Screen" at bounding box center [347, 16] width 18 height 15
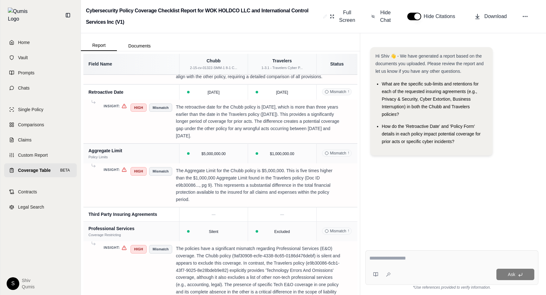
scroll to position [264, 0]
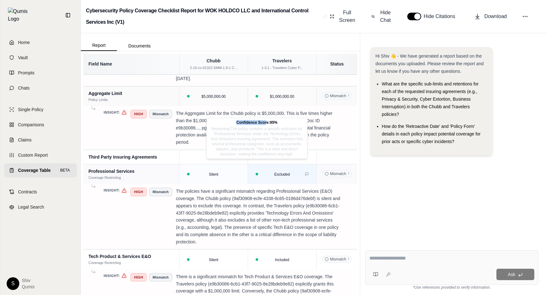
drag, startPoint x: 237, startPoint y: 122, endPoint x: 267, endPoint y: 122, distance: 30.0
click at [267, 122] on p "Confidence Score: 95 %" at bounding box center [256, 122] width 93 height 5
click at [414, 186] on div "Hi Shiv 👋 - We have generated a report based on the documents you uploaded. Ple…" at bounding box center [451, 141] width 173 height 198
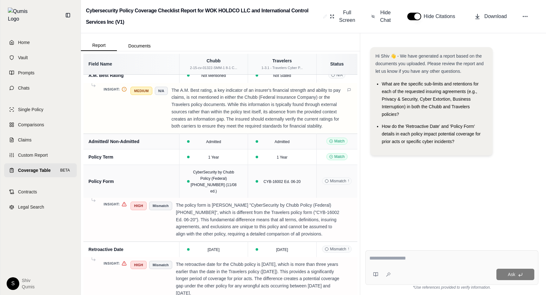
scroll to position [0, 0]
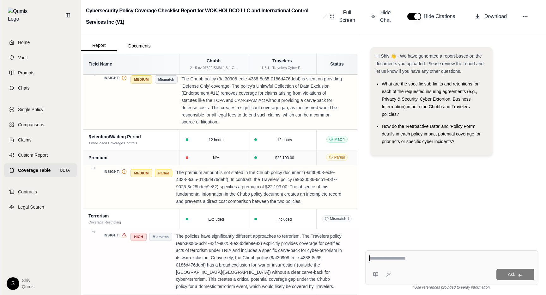
scroll to position [1790, 0]
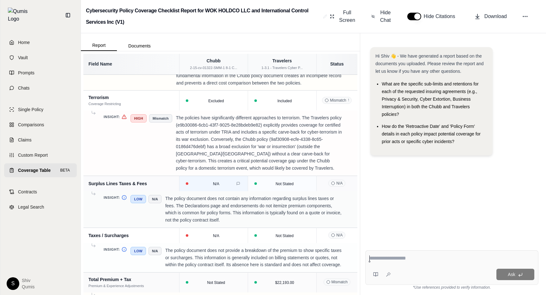
click at [187, 182] on div at bounding box center [187, 183] width 3 height 3
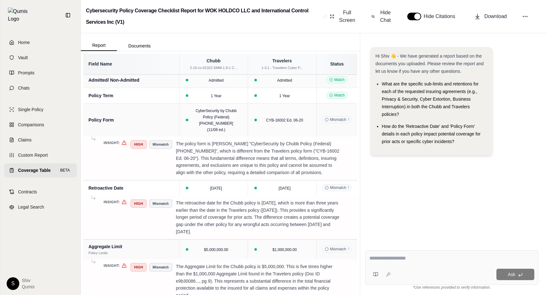
scroll to position [0, 0]
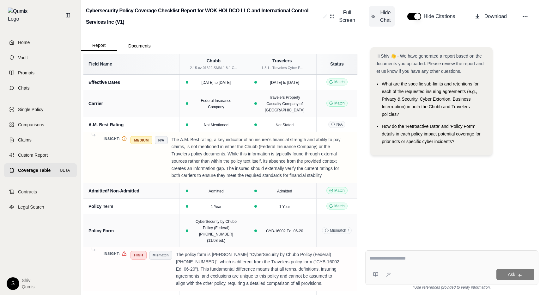
click at [389, 19] on span "Hide Chat" at bounding box center [385, 16] width 13 height 15
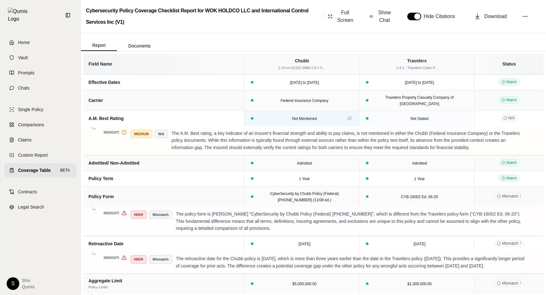
click at [352, 115] on button at bounding box center [350, 118] width 6 height 6
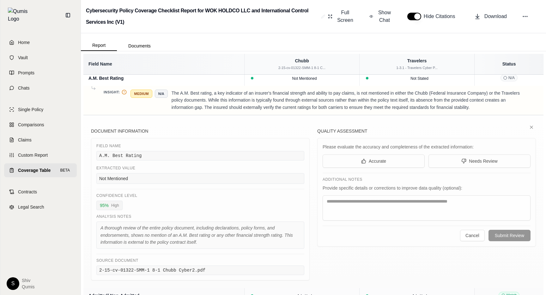
scroll to position [28, 0]
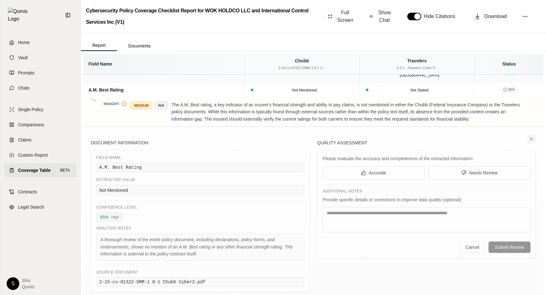
click at [533, 136] on icon at bounding box center [531, 138] width 5 height 5
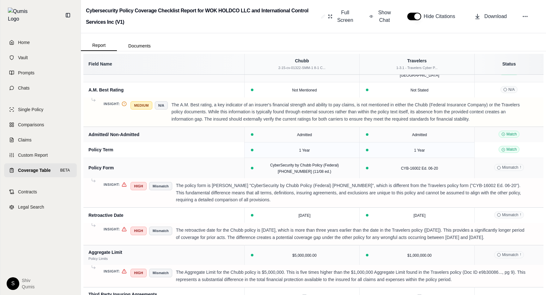
scroll to position [0, 0]
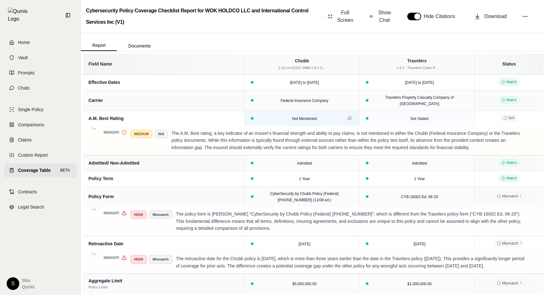
click at [349, 116] on icon at bounding box center [350, 118] width 4 height 4
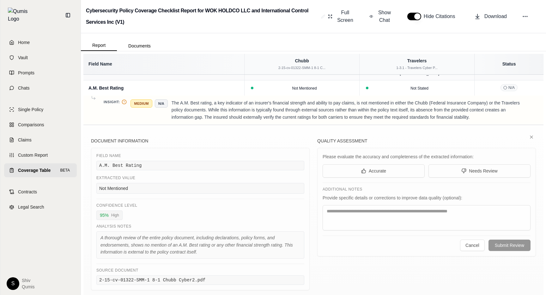
scroll to position [32, 0]
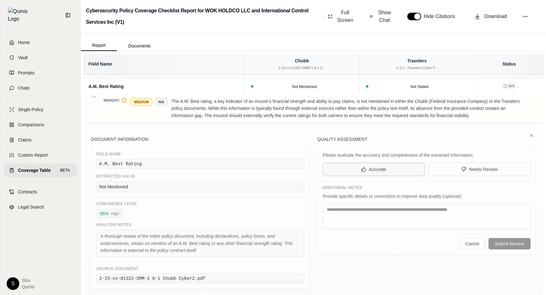
click at [384, 162] on button "Accurate" at bounding box center [374, 168] width 102 height 13
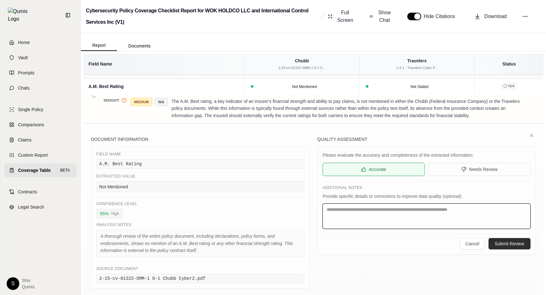
click at [407, 207] on textarea at bounding box center [427, 215] width 208 height 25
type textarea "********"
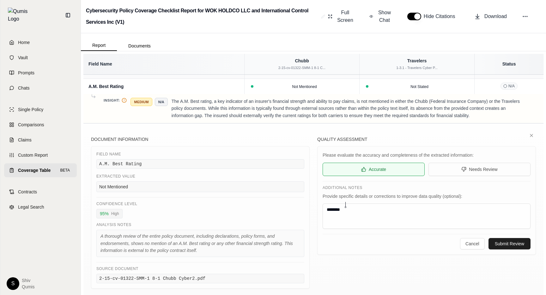
click at [496, 238] on button "Submit Review" at bounding box center [510, 243] width 42 height 11
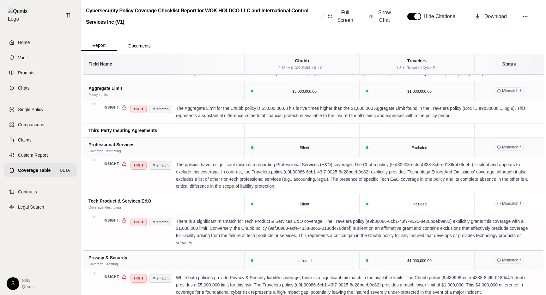
scroll to position [309, 0]
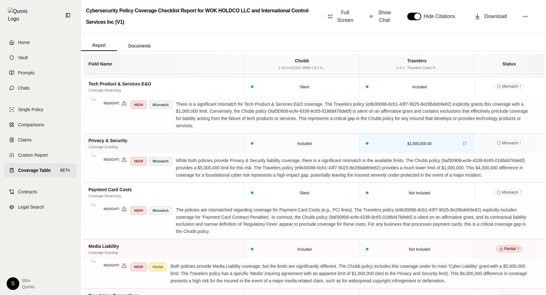
click at [366, 144] on div at bounding box center [367, 143] width 3 height 3
click at [349, 145] on icon at bounding box center [350, 143] width 4 height 4
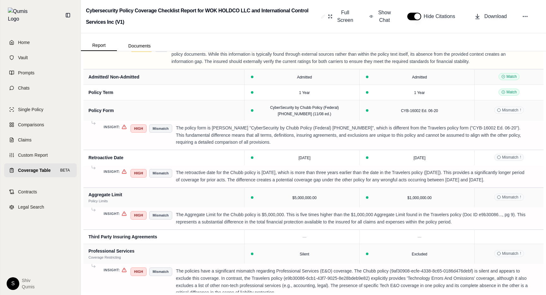
scroll to position [0, 0]
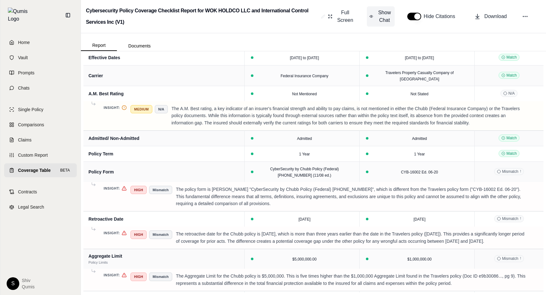
click at [384, 22] on span "Show Chat" at bounding box center [384, 16] width 15 height 15
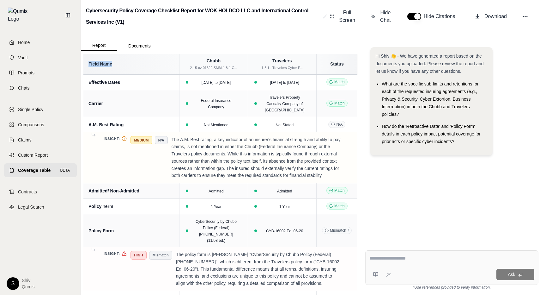
drag, startPoint x: 116, startPoint y: 64, endPoint x: 87, endPoint y: 64, distance: 29.4
click at [87, 64] on th "Field Name" at bounding box center [131, 64] width 96 height 21
click at [152, 67] on th "Field Name" at bounding box center [131, 64] width 96 height 21
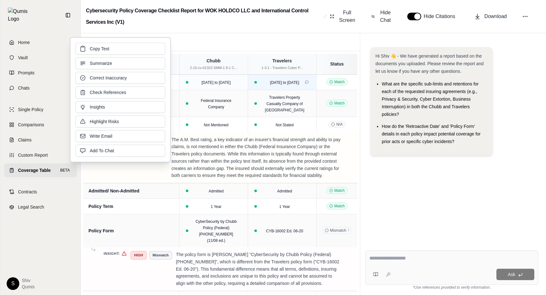
click at [265, 75] on td "[DATE] to [DATE]" at bounding box center [282, 82] width 69 height 15
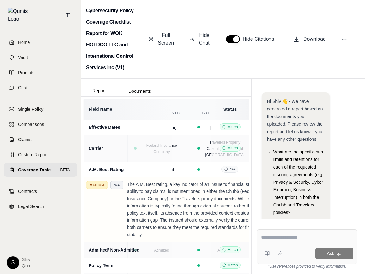
scroll to position [0, 88]
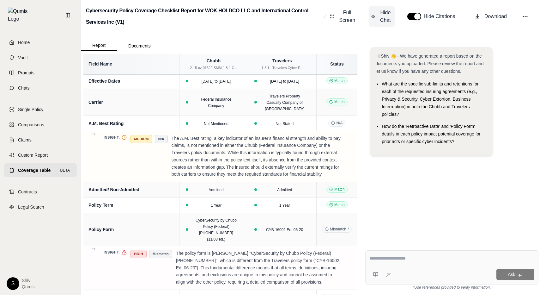
click at [387, 20] on span "Hide Chat" at bounding box center [385, 16] width 13 height 15
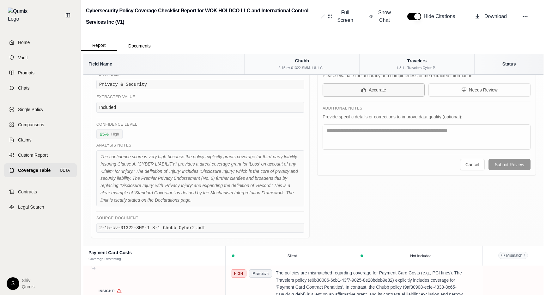
click at [365, 96] on button "Accurate" at bounding box center [374, 89] width 102 height 13
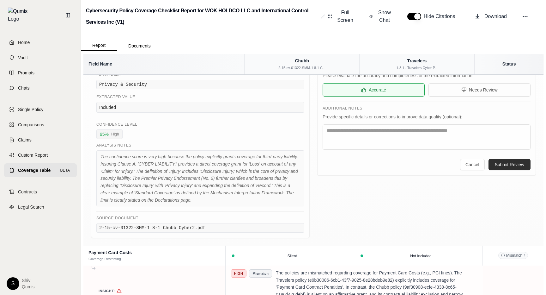
click at [378, 149] on div "Additional Notes Provide specific details or corrections to improve data qualit…" at bounding box center [427, 125] width 208 height 48
click at [380, 149] on textarea at bounding box center [427, 136] width 208 height 25
click at [375, 232] on div "Quality Assessment Please evaluate the accuracy and completeness of the extract…" at bounding box center [426, 147] width 219 height 181
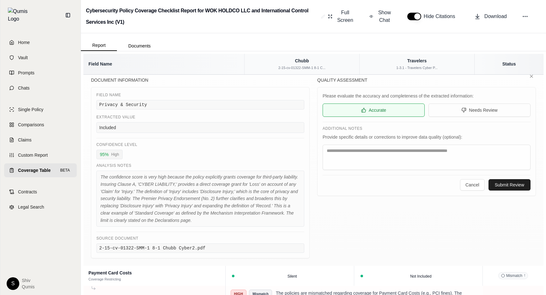
click at [498, 190] on button "Submit Review" at bounding box center [510, 184] width 42 height 11
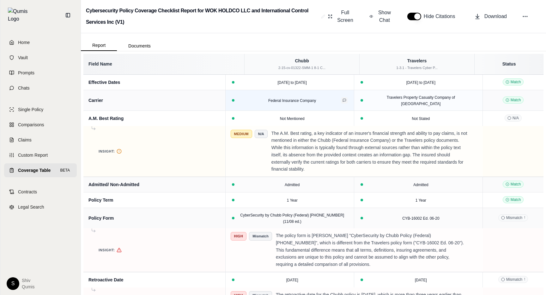
click at [346, 98] on icon at bounding box center [345, 100] width 4 height 4
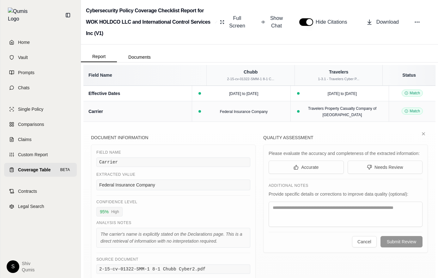
click at [429, 137] on div "Document Information Field Name Carrier Extracted Value Federal Insurance Compa…" at bounding box center [259, 205] width 352 height 166
click at [427, 136] on button at bounding box center [423, 134] width 9 height 9
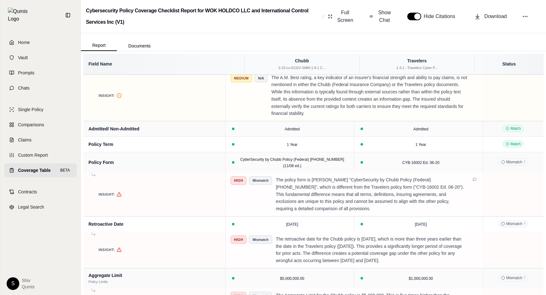
scroll to position [0, 0]
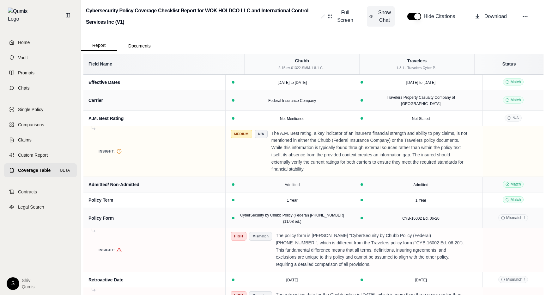
click at [376, 25] on button "Show Chat" at bounding box center [381, 16] width 28 height 20
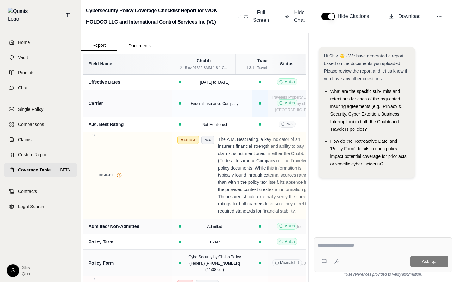
scroll to position [0, 18]
